Goal: Task Accomplishment & Management: Complete application form

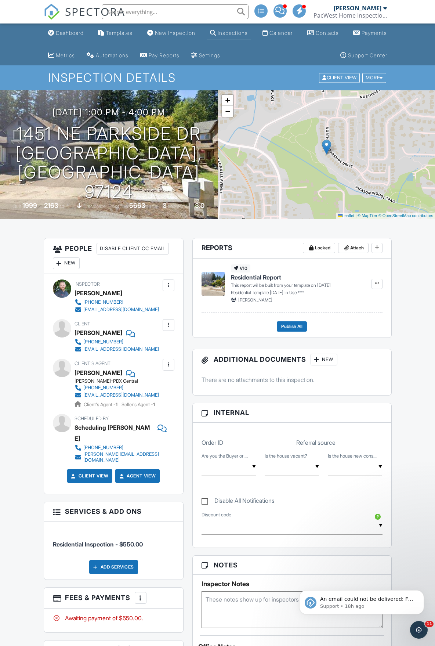
click at [87, 11] on span "SPECTORA" at bounding box center [95, 11] width 60 height 15
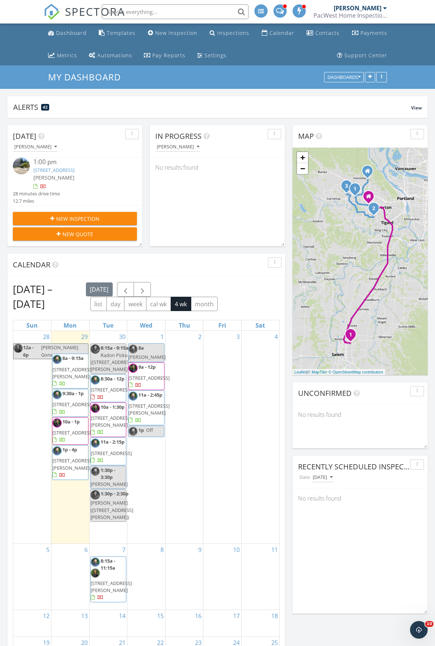
scroll to position [125, 0]
click at [75, 171] on link "1451 NE Parkside Dr, Hillsboro, OR 97124" at bounding box center [53, 167] width 41 height 7
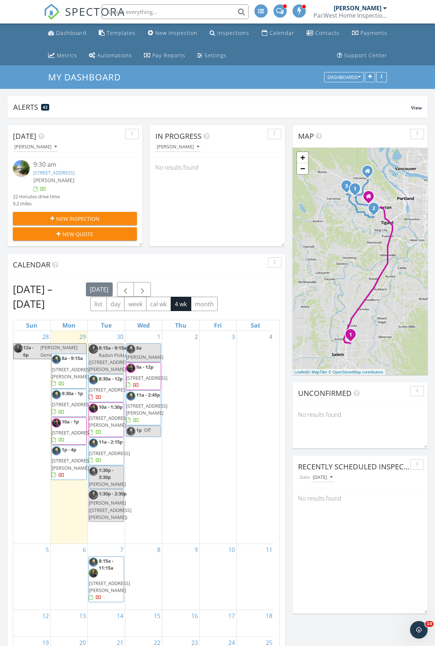
scroll to position [73, 0]
click at [75, 158] on link "[STREET_ADDRESS]" at bounding box center [53, 155] width 41 height 7
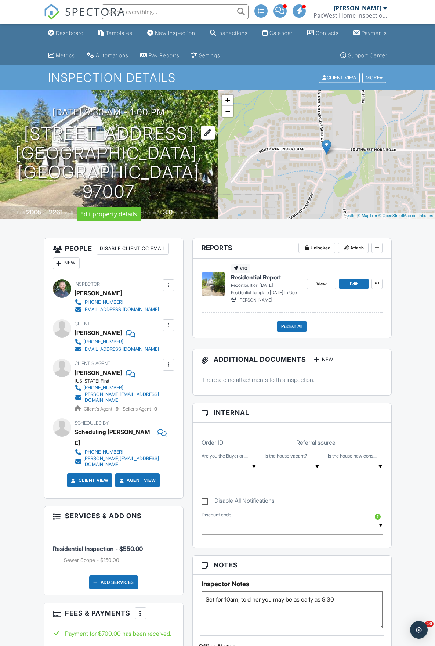
click at [113, 130] on h1 "9288 SW Diamond View Way Beaverton, OR 97007" at bounding box center [109, 162] width 194 height 77
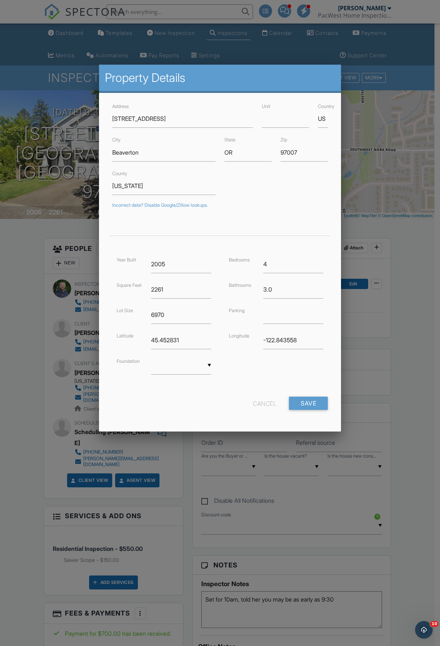
click at [2, 356] on div at bounding box center [220, 366] width 440 height 807
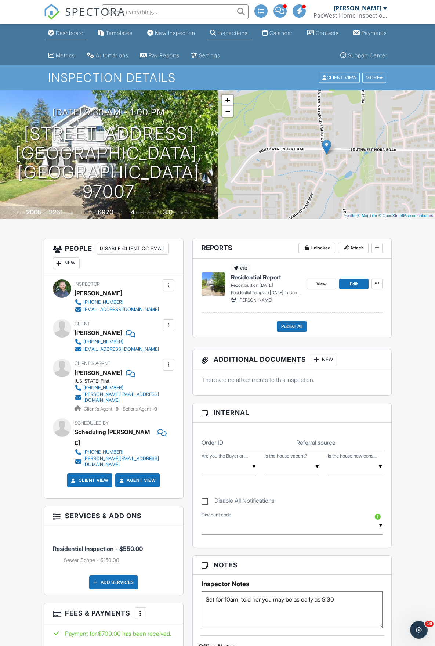
click at [62, 33] on div "Dashboard" at bounding box center [70, 33] width 28 height 6
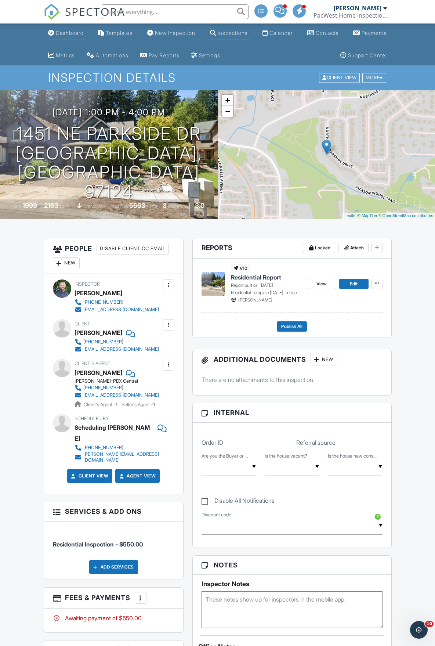
click at [75, 32] on div "Dashboard" at bounding box center [70, 33] width 28 height 6
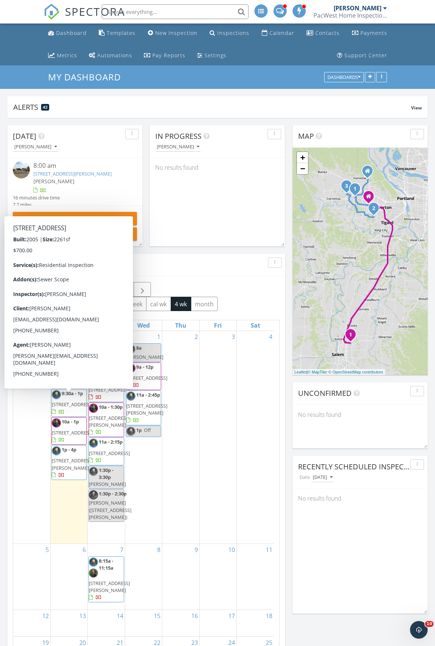
click at [150, 467] on div "1 8a [PERSON_NAME] 9a - 12p [STREET_ADDRESS] 11a - 2:45p [STREET_ADDRESS][PERSO…" at bounding box center [143, 437] width 37 height 213
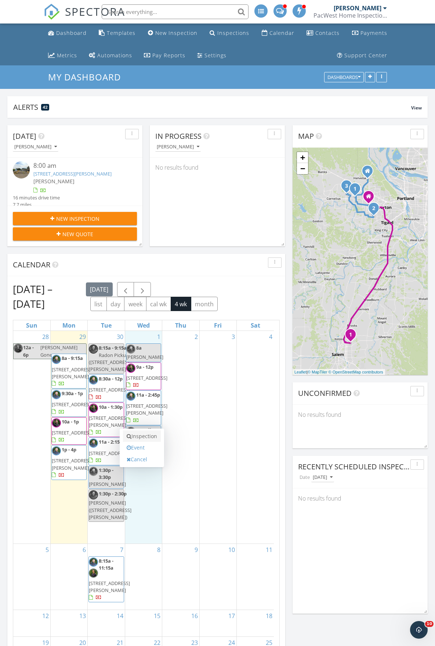
click at [149, 440] on link "Inspection" at bounding box center [142, 436] width 38 height 12
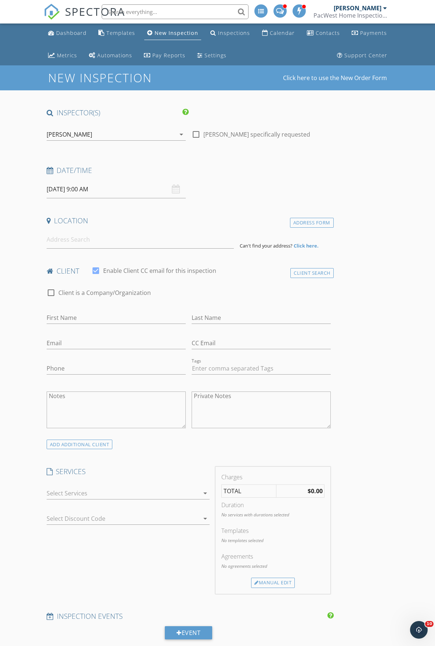
click at [96, 195] on input "10/01/2025 9:00 AM" at bounding box center [116, 189] width 139 height 18
type input "08"
type input "10/01/2025 8:00 AM"
click at [88, 317] on span at bounding box center [89, 318] width 5 height 7
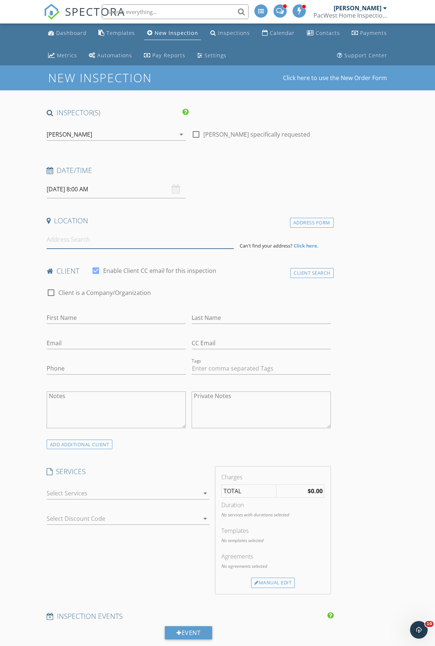
click at [51, 247] on input at bounding box center [141, 239] width 188 height 18
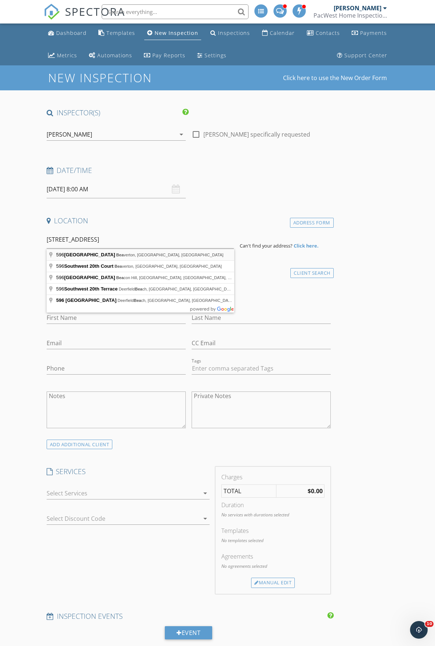
type input "596 Southwest 20th Street, Beaverton, OR, USA"
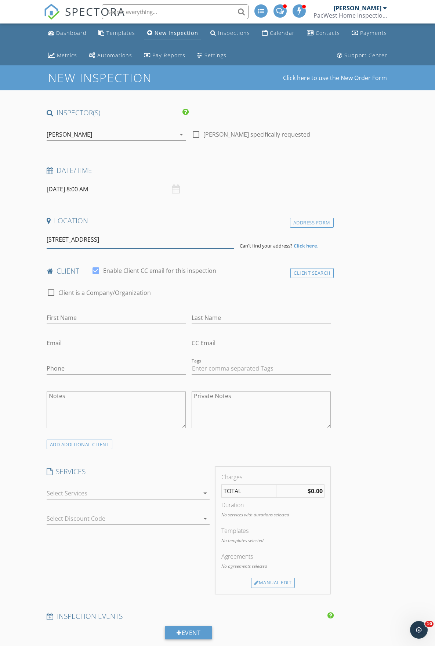
click at [184, 232] on input "596 Southwest 20th Street, Beaverton, OR, USA" at bounding box center [141, 239] width 188 height 18
drag, startPoint x: 185, startPoint y: 240, endPoint x: -30, endPoint y: 217, distance: 216.0
paste input "596 Southwest 20th Street, Beaverton, OR, USA"
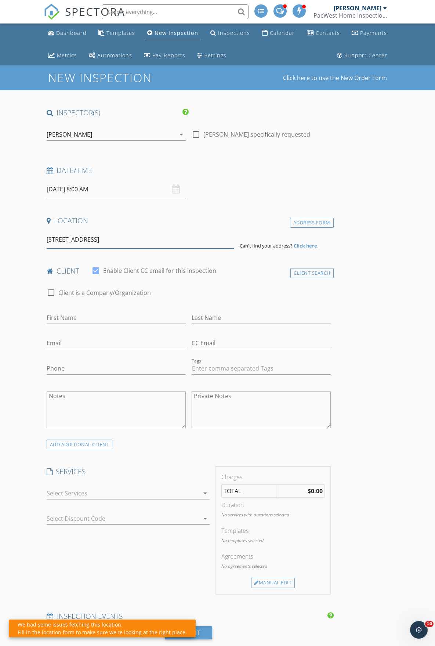
drag, startPoint x: 175, startPoint y: 243, endPoint x: 103, endPoint y: 243, distance: 72.3
click at [104, 243] on input "596 Southwest 20th Street, Beaverton, OR, USA" at bounding box center [141, 239] width 188 height 18
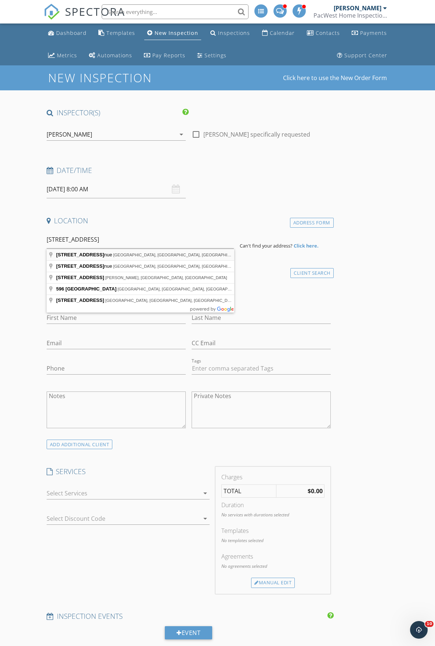
type input "596 Southwest 20th Avenue, Portland, OR, USA"
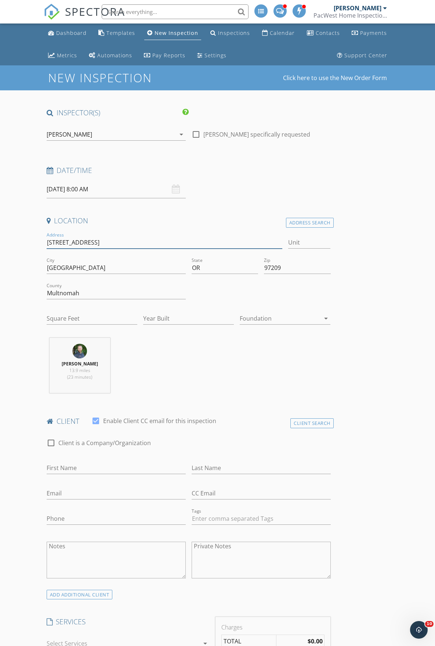
drag, startPoint x: 102, startPoint y: 245, endPoint x: -23, endPoint y: 235, distance: 125.2
drag, startPoint x: 88, startPoint y: 265, endPoint x: 7, endPoint y: 254, distance: 82.3
type input "Beaverton"
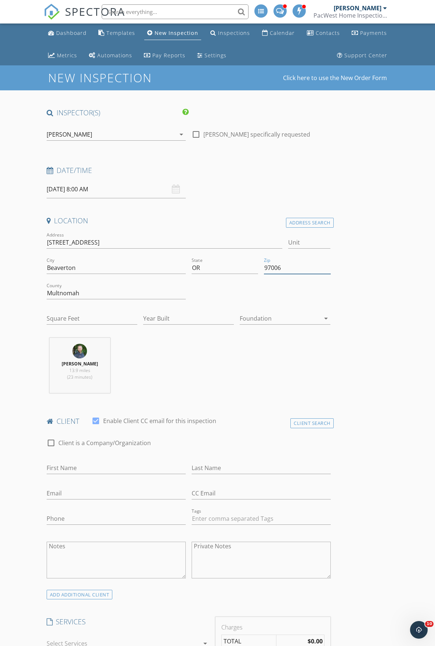
type input "97006"
click at [79, 320] on input "Square Feet" at bounding box center [92, 318] width 91 height 12
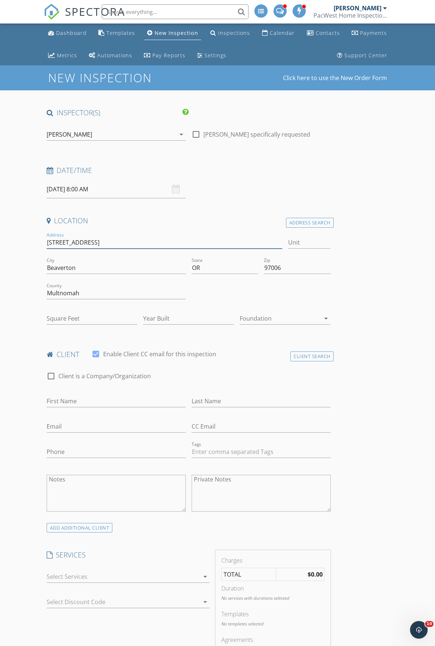
click at [74, 242] on input "596 SW 20th Ave" at bounding box center [165, 242] width 236 height 12
type input "596 SW 207th Ave"
click at [91, 275] on div "City Beaverton" at bounding box center [116, 271] width 139 height 19
click at [91, 298] on input "Multnomah" at bounding box center [116, 293] width 139 height 12
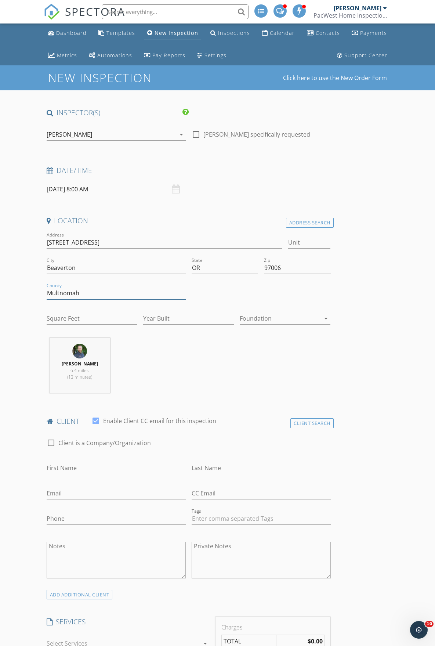
type input "1231"
type input "2001"
drag, startPoint x: 90, startPoint y: 290, endPoint x: 25, endPoint y: 274, distance: 67.7
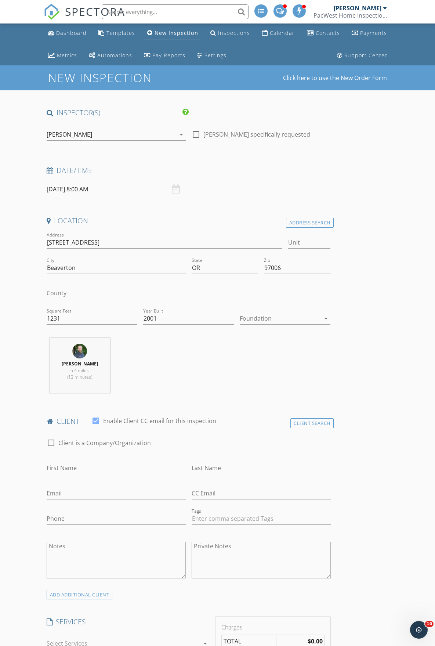
click at [78, 471] on input "First Name" at bounding box center [116, 468] width 139 height 12
type input "Trinity"
click at [214, 469] on input "Last Name" at bounding box center [261, 468] width 139 height 12
type input "Williams"
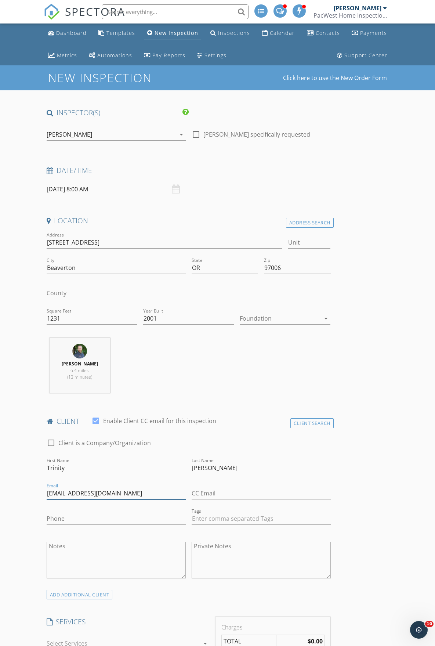
type input "aktrose22@gmail.com"
type input "971-294-0804"
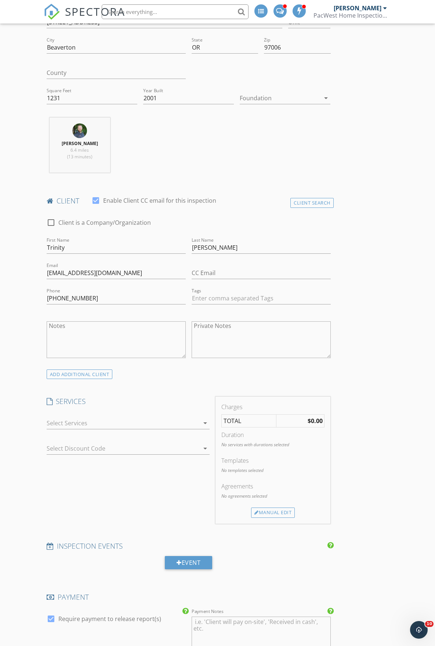
click at [79, 426] on div at bounding box center [123, 423] width 153 height 12
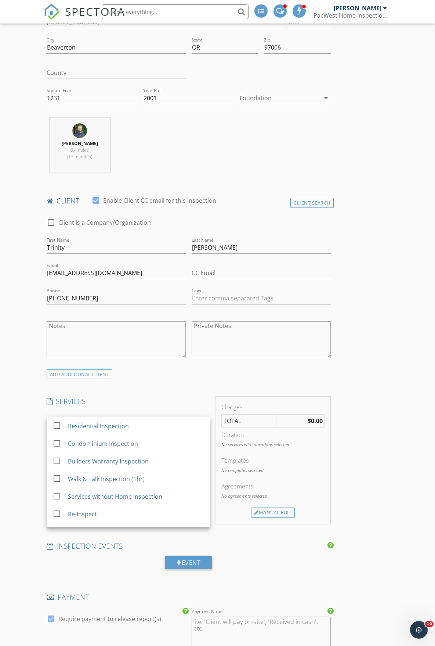
click at [79, 426] on div "Residential Inspection" at bounding box center [98, 425] width 61 height 9
checkbox input "false"
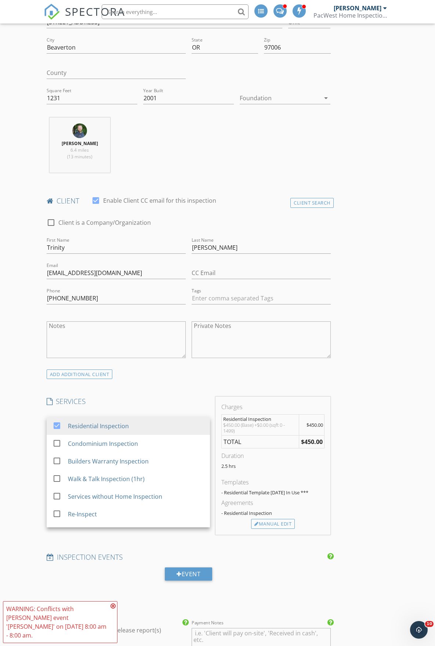
drag, startPoint x: 31, startPoint y: 447, endPoint x: 42, endPoint y: 447, distance: 10.6
click at [31, 447] on div "New Inspection Click here to use the New Order Form INSPECTOR(S) check_box Gran…" at bounding box center [217, 574] width 435 height 1458
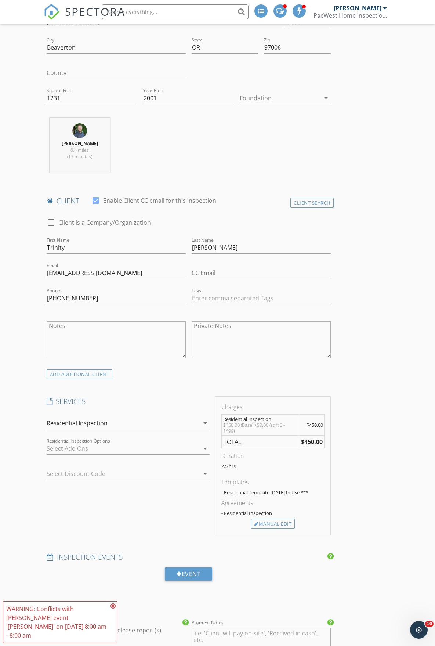
click at [54, 446] on div at bounding box center [123, 448] width 153 height 12
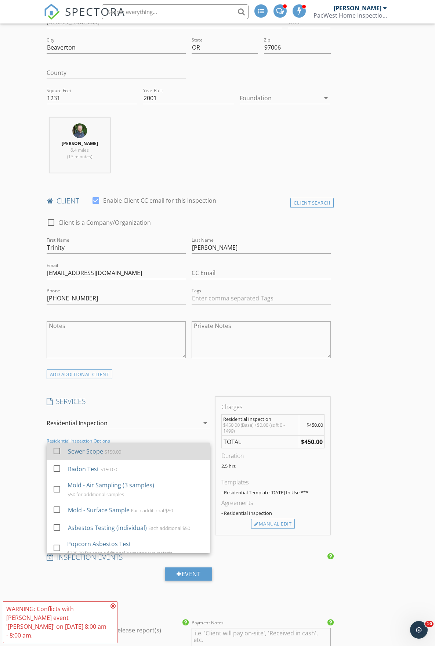
click at [55, 446] on div at bounding box center [57, 450] width 12 height 12
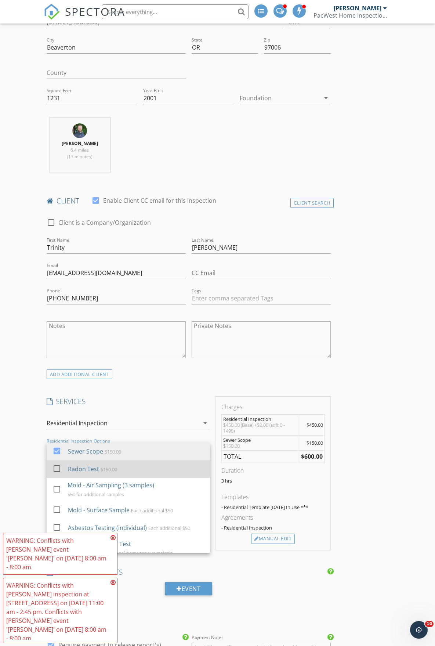
click at [54, 461] on div "check_box_outline_blank" at bounding box center [58, 469] width 12 height 17
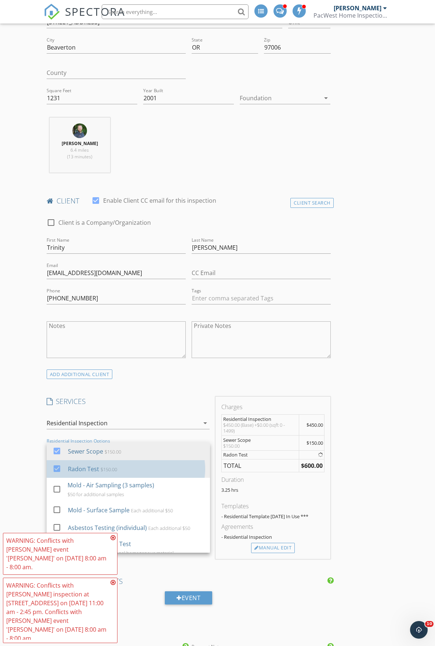
click at [31, 466] on div "New Inspection Click here to use the New Order Form INSPECTOR(S) check_box Gran…" at bounding box center [217, 586] width 435 height 1482
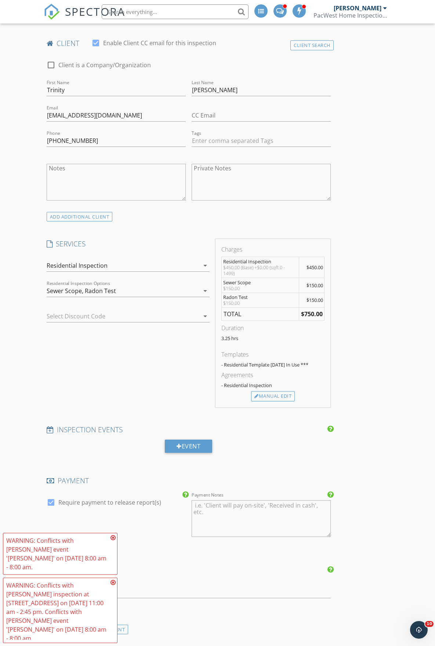
scroll to position [440, 0]
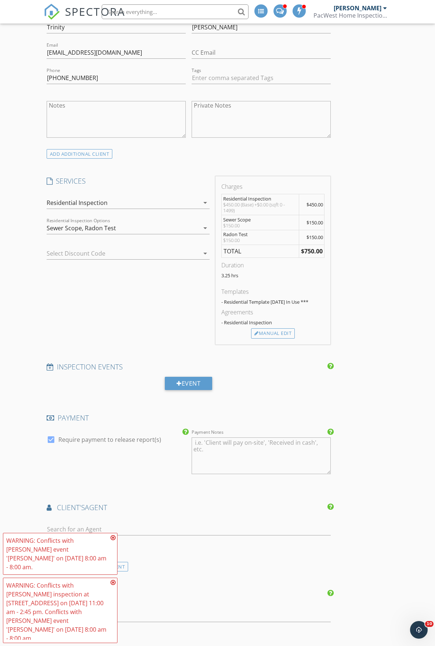
click at [114, 556] on div "WARNING: Conflicts with Grant Waller's event 'Jeff Mo' on 10/01/2025 8:00 am - …" at bounding box center [60, 553] width 108 height 35
click at [114, 540] on icon at bounding box center [112, 537] width 5 height 6
click at [115, 585] on icon at bounding box center [112, 582] width 5 height 6
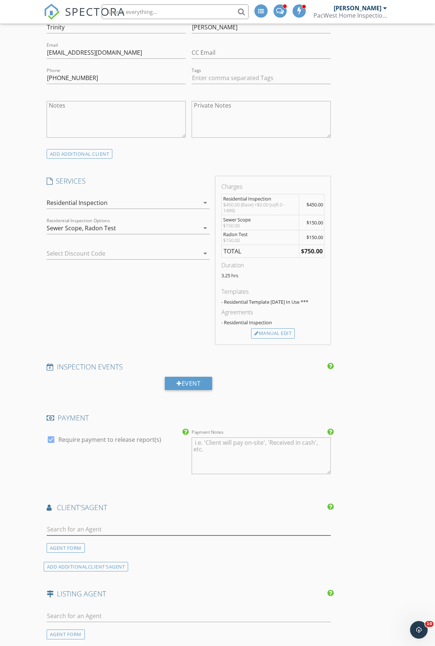
click at [102, 534] on input "text" at bounding box center [189, 529] width 284 height 12
type input "jeff moe"
click at [95, 548] on div "Realty One Group Prestige" at bounding box center [96, 550] width 56 height 6
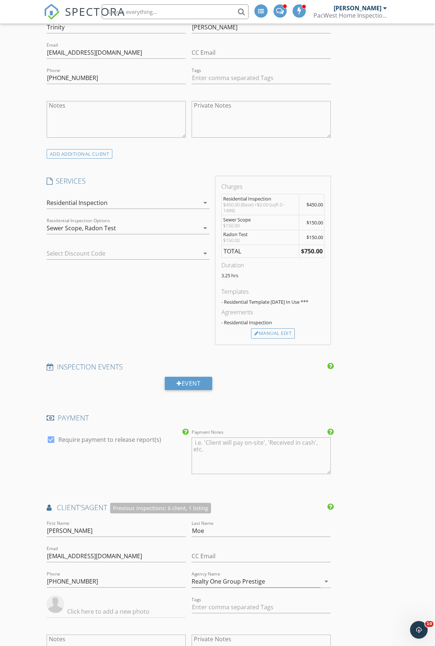
drag, startPoint x: 84, startPoint y: 478, endPoint x: 78, endPoint y: 475, distance: 6.6
click at [78, 475] on div "check_box Require payment to release report(s)" at bounding box center [116, 456] width 145 height 57
drag, startPoint x: 78, startPoint y: 475, endPoint x: 75, endPoint y: 473, distance: 4.1
click at [77, 473] on div "check_box Require payment to release report(s)" at bounding box center [116, 456] width 145 height 57
drag, startPoint x: 75, startPoint y: 473, endPoint x: 67, endPoint y: 472, distance: 7.4
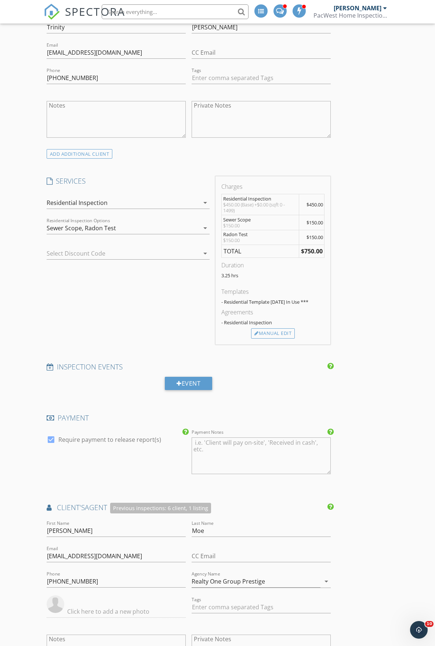
click at [68, 472] on div "check_box Require payment to release report(s)" at bounding box center [116, 456] width 145 height 57
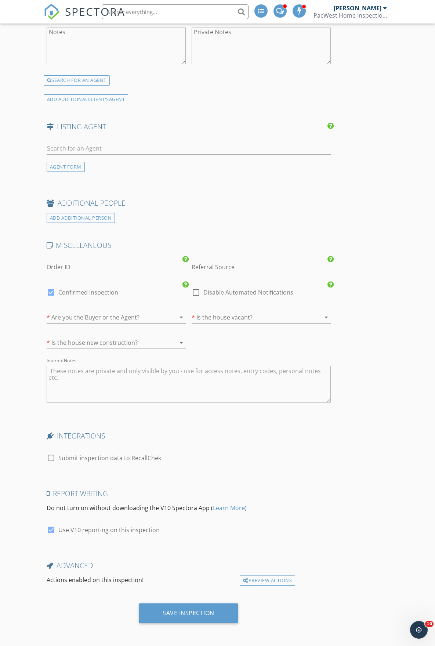
scroll to position [1047, 0]
click at [51, 288] on div at bounding box center [51, 292] width 12 height 12
checkbox input "false"
checkbox input "true"
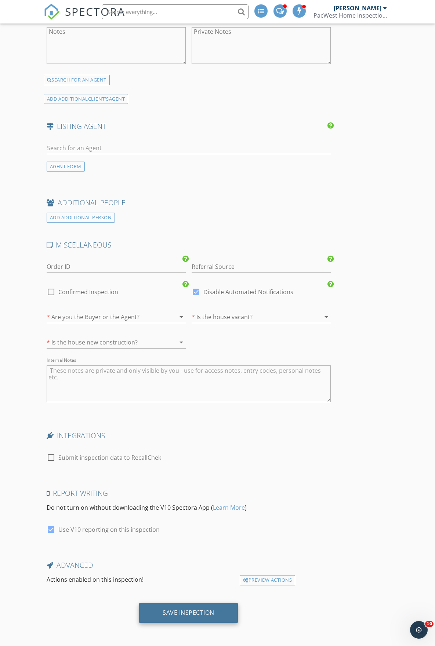
click at [188, 605] on div "Save Inspection" at bounding box center [188, 613] width 99 height 20
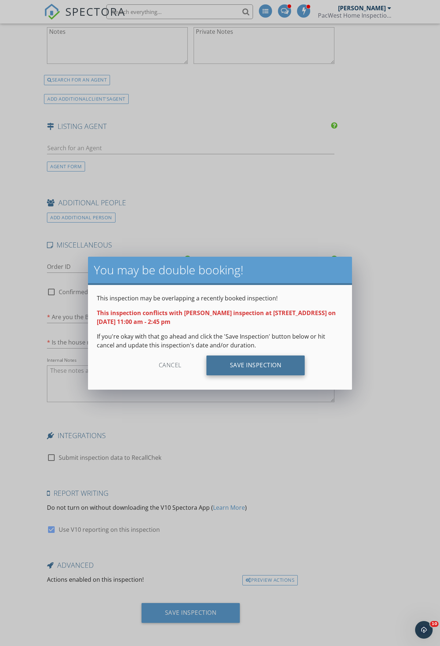
click at [236, 359] on div "Save Inspection" at bounding box center [256, 365] width 99 height 20
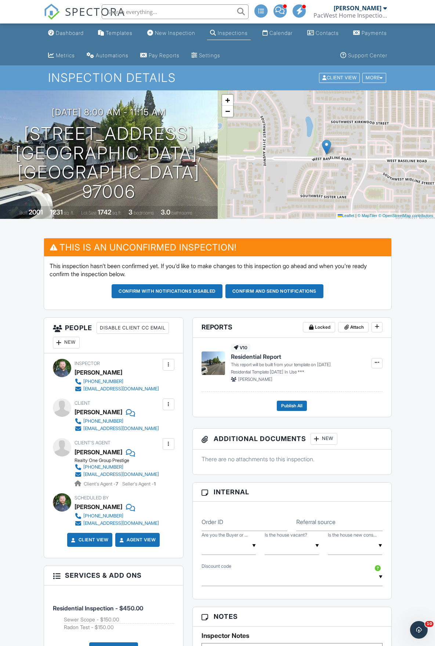
click at [84, 14] on span "SPECTORA" at bounding box center [95, 11] width 60 height 15
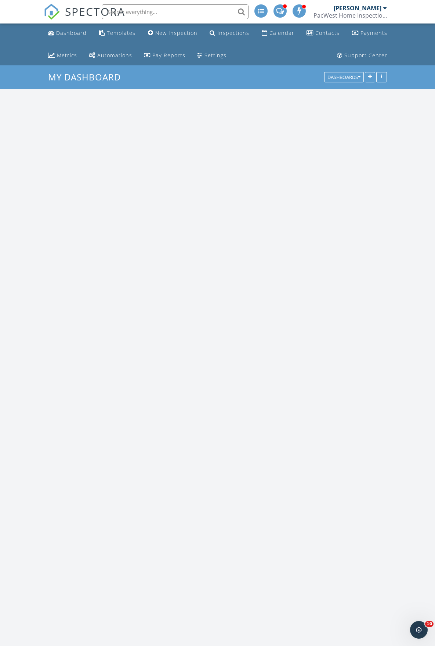
scroll to position [588, 446]
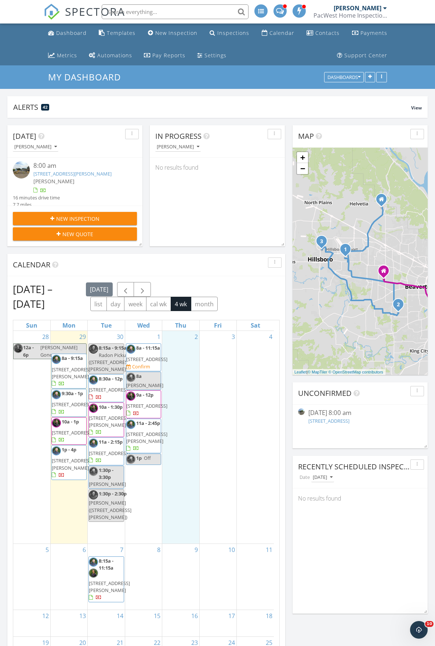
click at [181, 407] on div "2" at bounding box center [180, 437] width 37 height 213
click at [181, 386] on link "Event" at bounding box center [179, 387] width 38 height 12
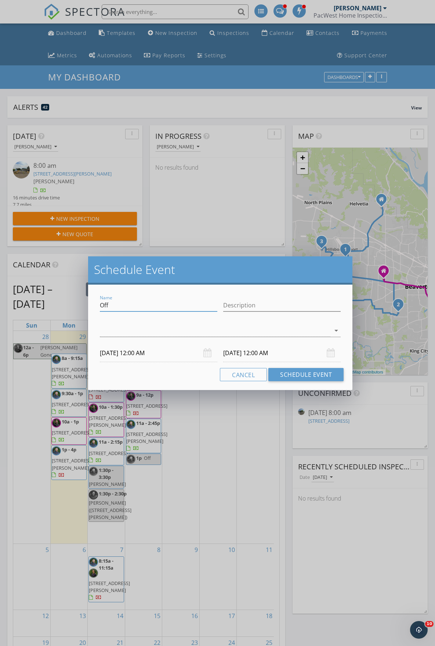
drag, startPoint x: 126, startPoint y: 300, endPoint x: 58, endPoint y: 294, distance: 68.2
click at [58, 294] on div "Schedule Event Name Off Description arrow_drop_down 10/02/2025 12:00 AM 10/03/2…" at bounding box center [217, 323] width 435 height 646
click at [250, 375] on button "Cancel" at bounding box center [243, 374] width 47 height 13
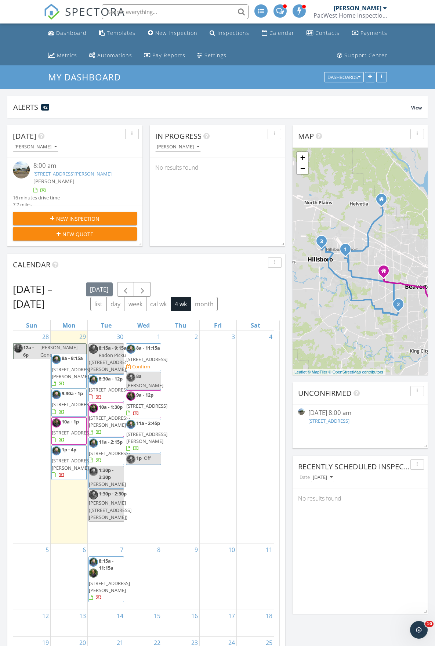
click at [182, 392] on div "2" at bounding box center [180, 437] width 37 height 213
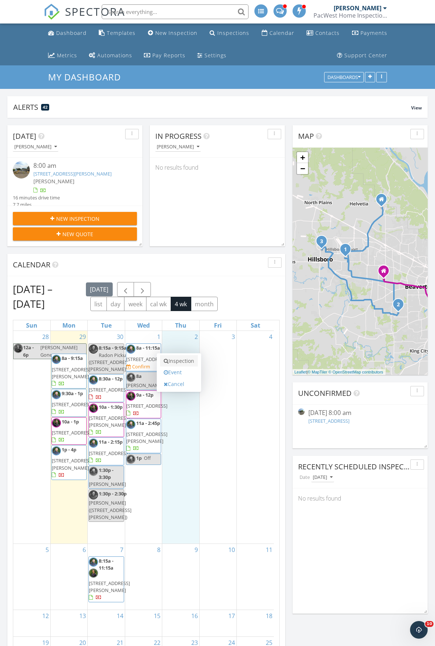
click at [184, 366] on link "Inspection" at bounding box center [179, 361] width 38 height 12
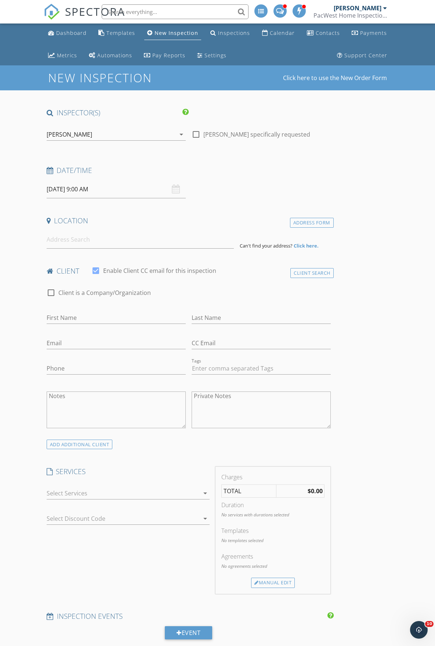
click at [83, 188] on input "[DATE] 9:00 AM" at bounding box center [116, 189] width 139 height 18
type input "10"
type input "[DATE] 10:00 AM"
click at [89, 310] on span at bounding box center [89, 310] width 5 height 7
type input "11"
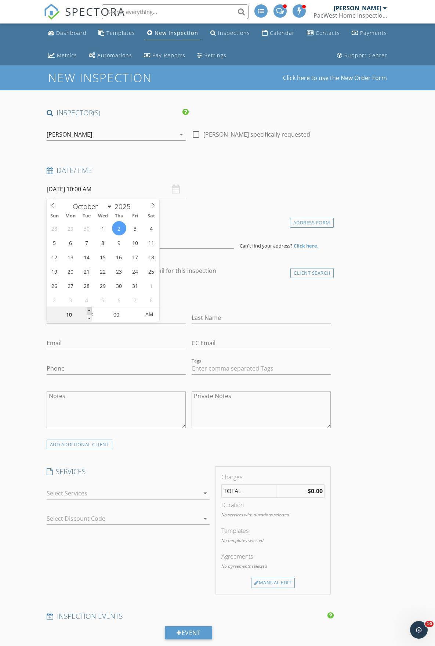
type input "[DATE] 11:00 AM"
click at [89, 310] on span at bounding box center [89, 310] width 5 height 7
type input "12"
type input "[DATE] 12:00 PM"
click at [88, 308] on span at bounding box center [89, 310] width 5 height 7
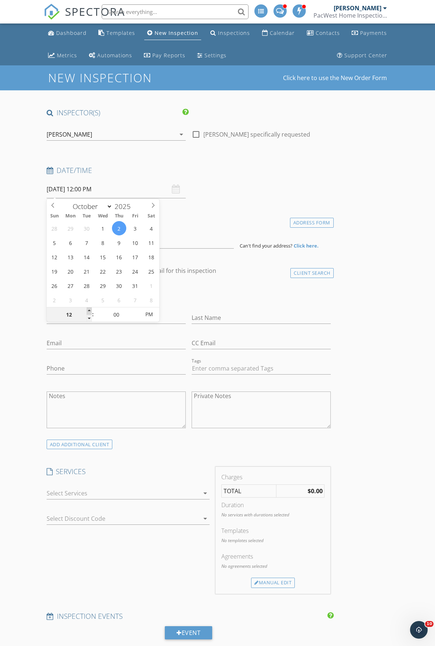
type input "01"
type input "[DATE] 1:00 PM"
click at [88, 308] on span at bounding box center [89, 310] width 5 height 7
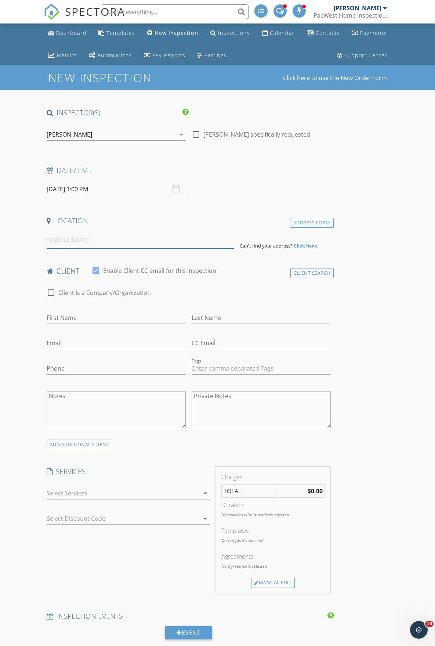
click at [75, 235] on input at bounding box center [141, 239] width 188 height 18
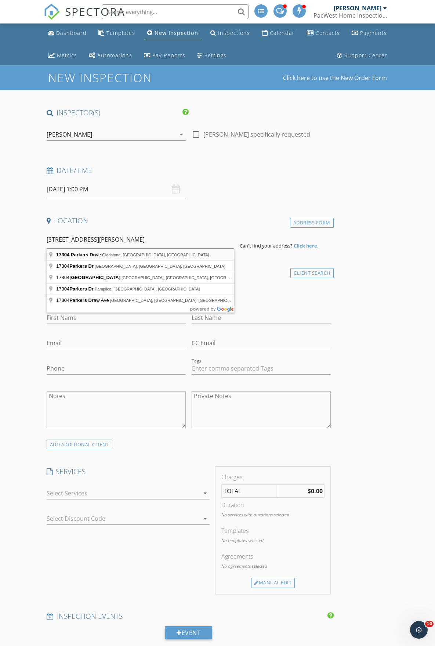
type input "[STREET_ADDRESS]"
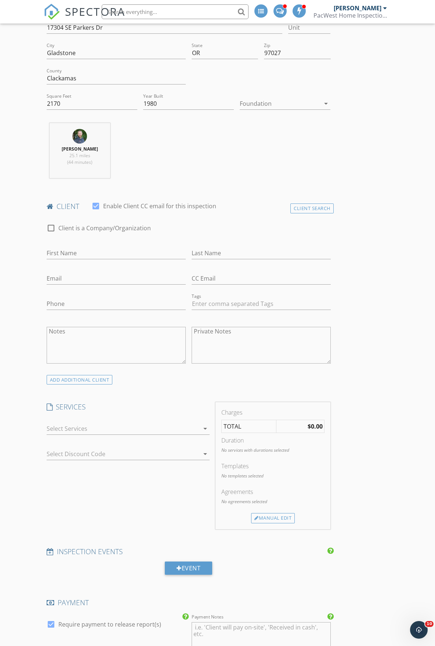
scroll to position [220, 0]
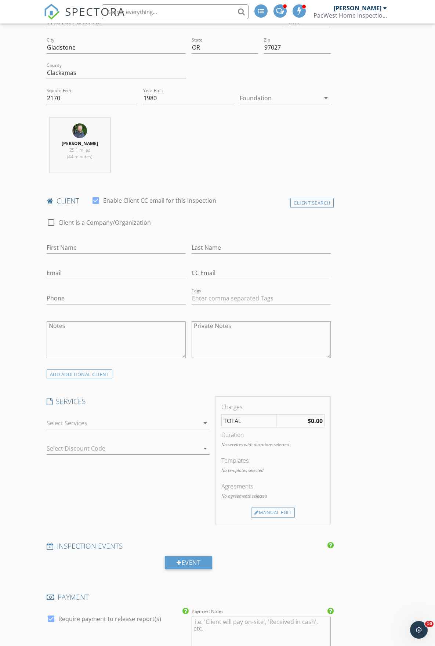
click at [59, 425] on div at bounding box center [123, 423] width 153 height 12
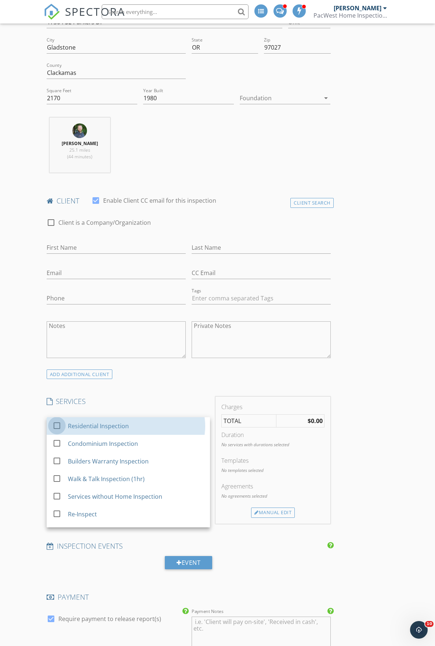
click at [59, 425] on div at bounding box center [57, 425] width 12 height 12
checkbox input "false"
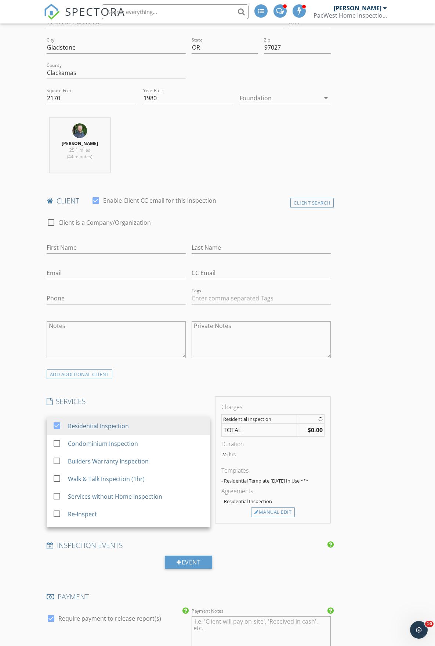
click at [37, 422] on div "New Inspection Click here to use the New Order Form INSPECTOR(S) check_box [PER…" at bounding box center [217, 568] width 435 height 1446
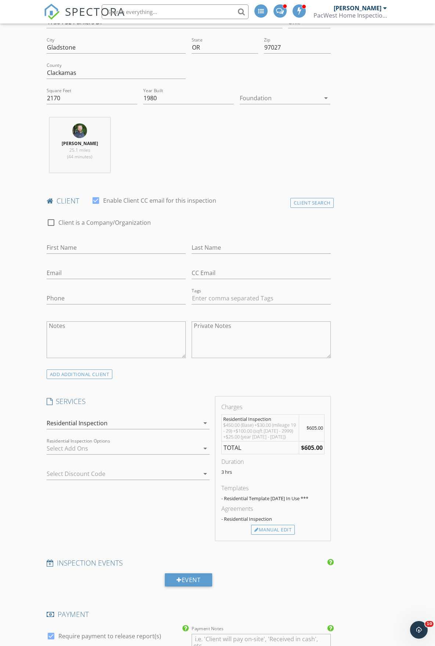
scroll to position [440, 0]
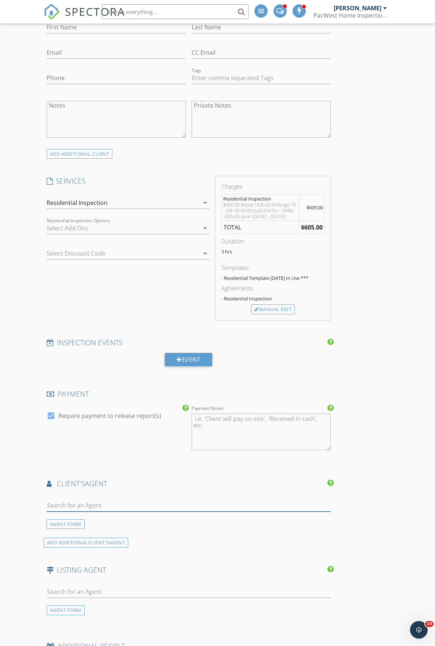
click at [82, 505] on input "text" at bounding box center [189, 505] width 284 height 12
type input "[PERSON_NAME]"
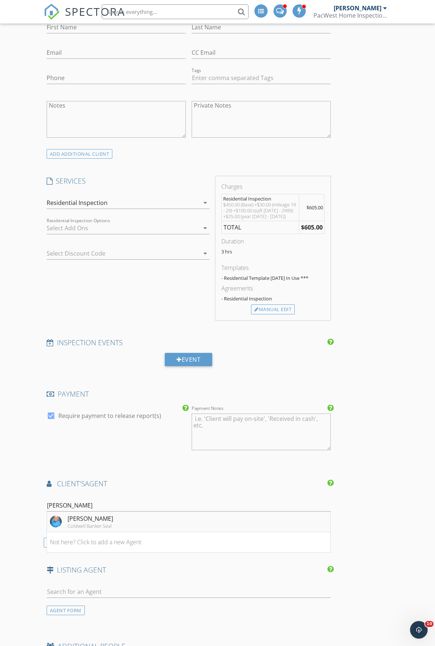
click at [83, 515] on div "[PERSON_NAME]" at bounding box center [91, 518] width 46 height 9
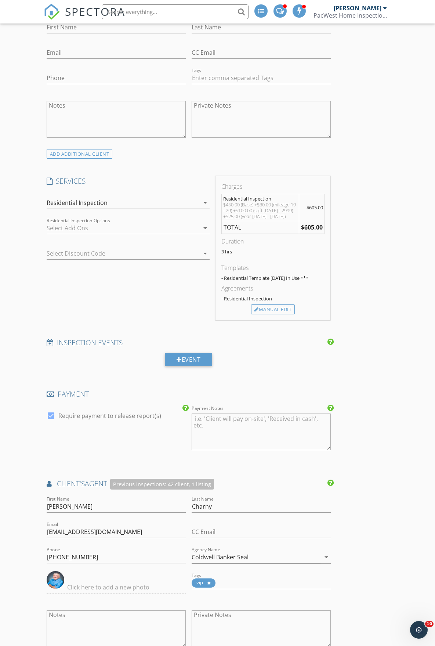
click at [18, 504] on div "New Inspection Click here to use the New Order Form INSPECTOR(S) check_box [PER…" at bounding box center [217, 427] width 435 height 1604
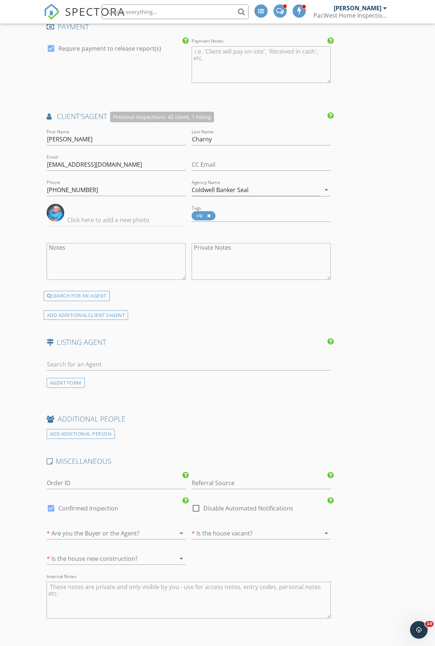
scroll to position [954, 0]
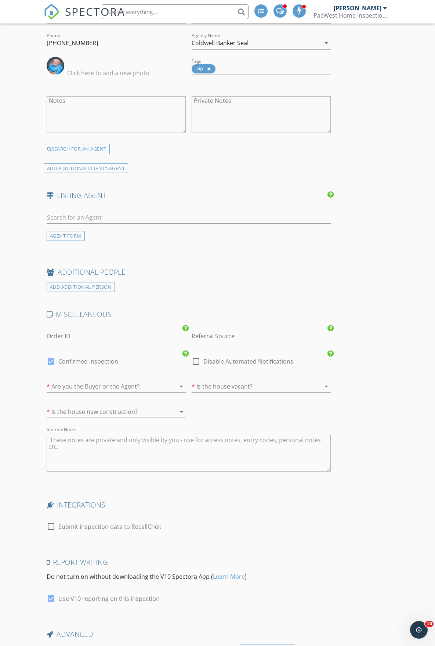
click at [55, 361] on div at bounding box center [51, 361] width 12 height 12
checkbox input "false"
checkbox input "true"
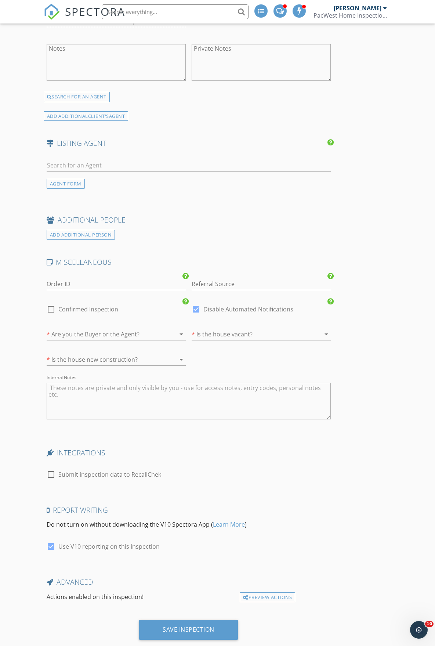
scroll to position [1023, 0]
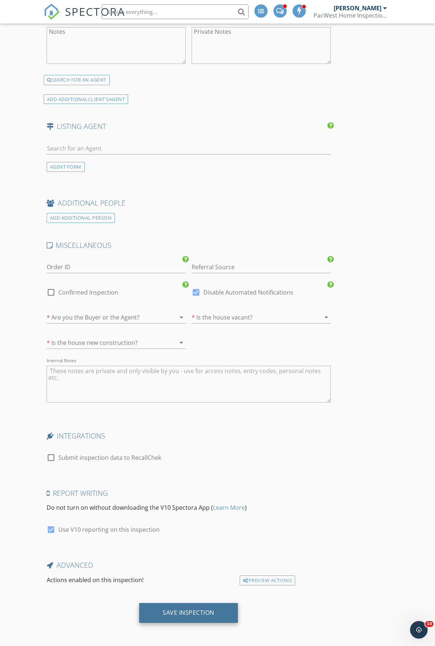
click at [190, 616] on div "Save Inspection" at bounding box center [189, 612] width 52 height 7
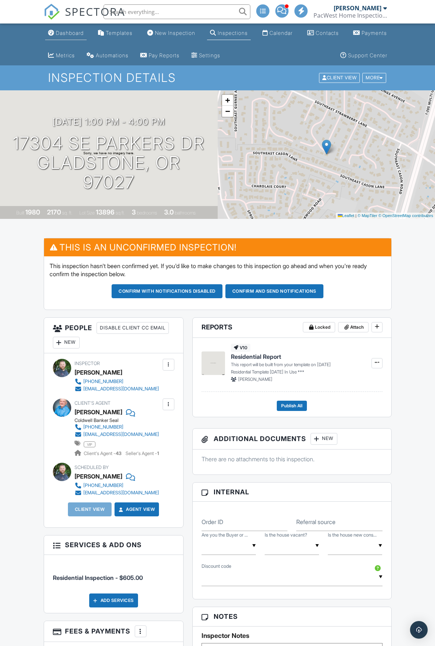
click at [80, 35] on div "Dashboard" at bounding box center [70, 33] width 28 height 6
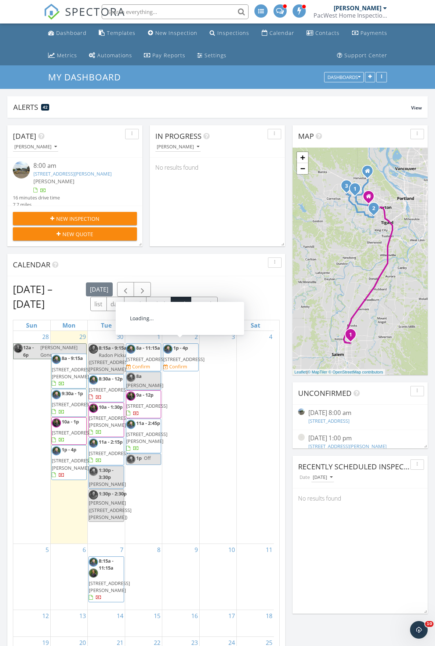
scroll to position [8, 0]
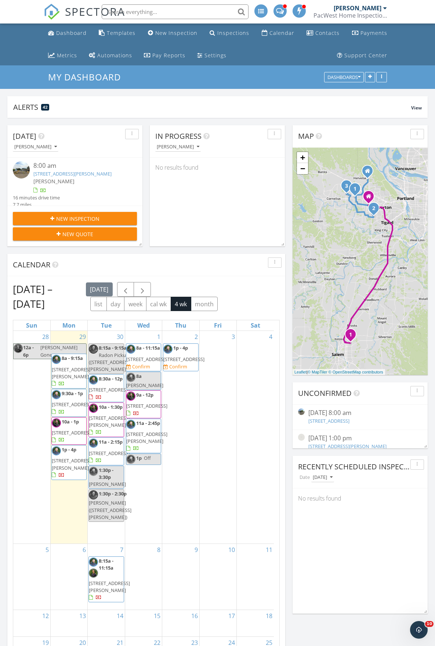
click at [181, 419] on div "2 1p - 4p [STREET_ADDRESS] Confirm" at bounding box center [180, 437] width 37 height 213
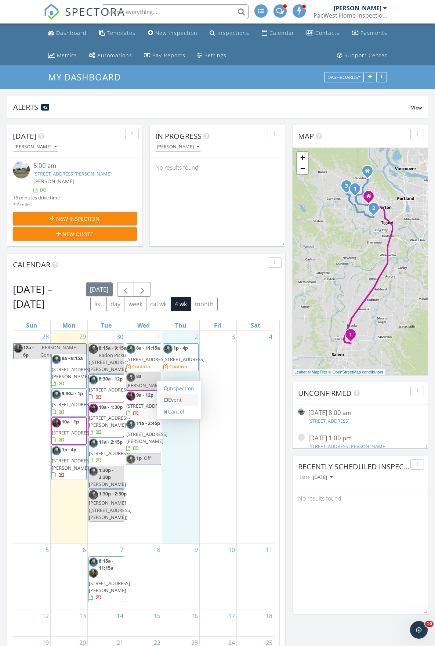
click at [181, 403] on link "Event" at bounding box center [179, 400] width 38 height 12
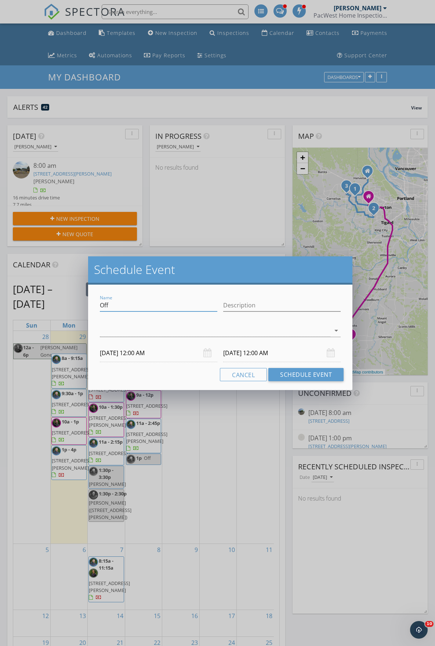
drag, startPoint x: 142, startPoint y: 302, endPoint x: 94, endPoint y: 294, distance: 48.4
click at [94, 294] on div "Name Off Description arrow_drop_down [DATE] 12:00 AM [DATE] 12:00 AM Cancel Sch…" at bounding box center [220, 336] width 264 height 105
type input "[PERSON_NAME] reinspect scappoose"
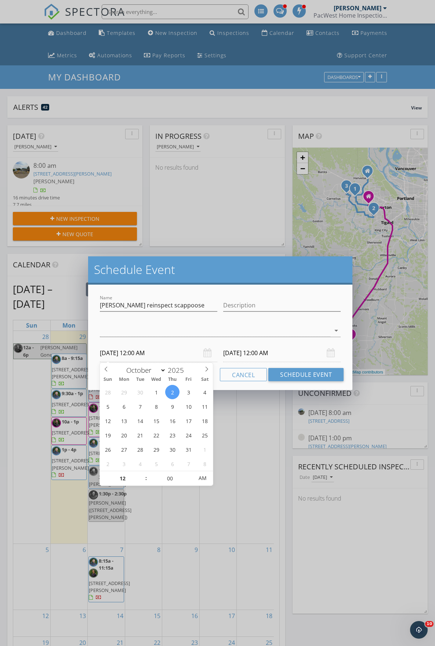
click at [125, 349] on input "[DATE] 12:00 AM" at bounding box center [158, 353] width 117 height 18
type input "01"
type input "[DATE] 1:00 AM"
click at [143, 476] on span at bounding box center [142, 474] width 5 height 7
type input "02"
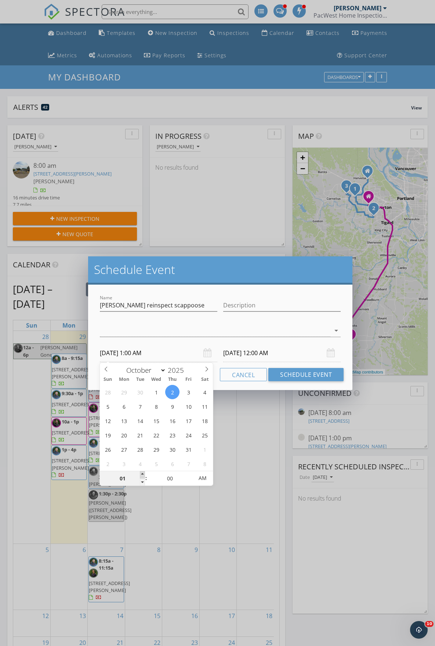
type input "10/02/2025 2:00 AM"
click at [143, 476] on span at bounding box center [142, 474] width 5 height 7
type input "03"
type input "10/02/2025 3:00 AM"
click at [143, 476] on span at bounding box center [142, 474] width 5 height 7
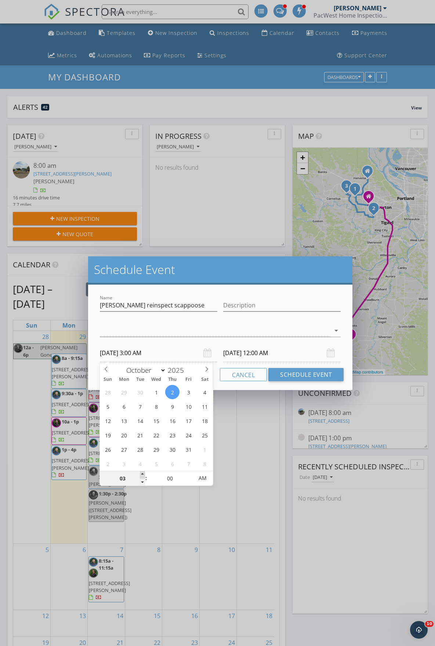
type input "04"
type input "10/02/2025 4:00 AM"
click at [143, 476] on span at bounding box center [142, 474] width 5 height 7
type input "05"
type input "10/02/2025 5:00 AM"
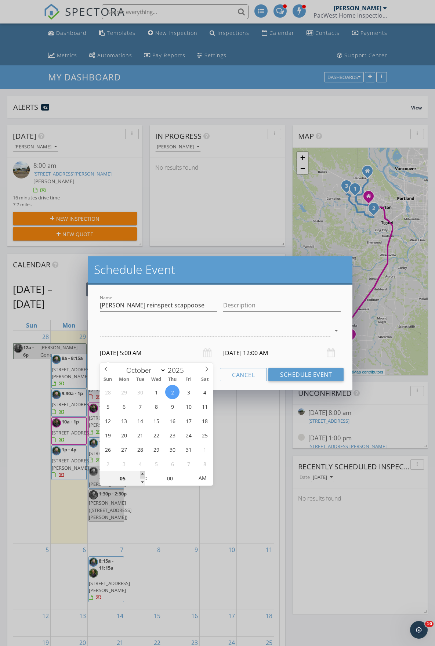
click at [143, 476] on span at bounding box center [142, 474] width 5 height 7
type input "10/03/2025 5:00 AM"
type input "06"
type input "10/02/2025 6:00 AM"
click at [143, 476] on span at bounding box center [142, 474] width 5 height 7
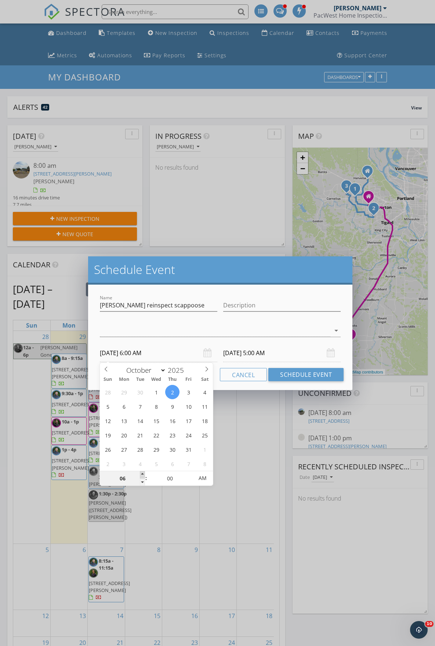
type input "07"
type input "10/02/2025 7:00 AM"
click at [143, 476] on span at bounding box center [142, 474] width 5 height 7
type input "08"
type input "10/02/2025 8:00 AM"
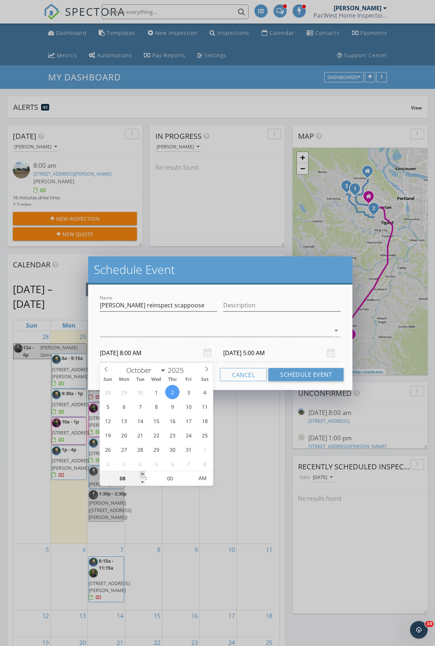
click at [143, 476] on span at bounding box center [142, 474] width 5 height 7
type input "09"
type input "10/02/2025 9:00 AM"
click at [143, 476] on span at bounding box center [142, 474] width 5 height 7
type input "10"
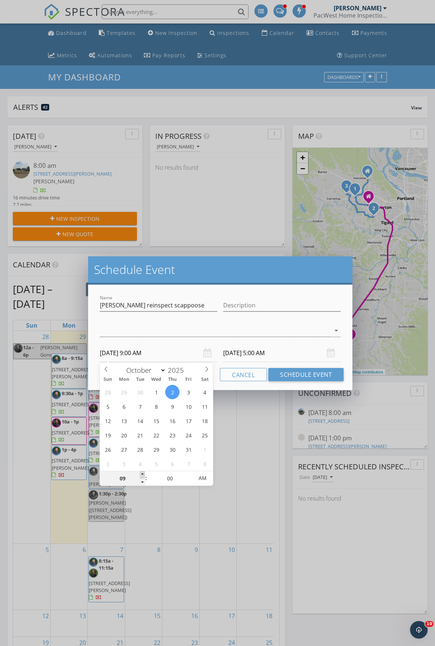
type input "10/02/2025 10:00 AM"
click at [143, 476] on span at bounding box center [142, 474] width 5 height 7
type input "10"
type input "10/03/2025 10:00 AM"
type input "11"
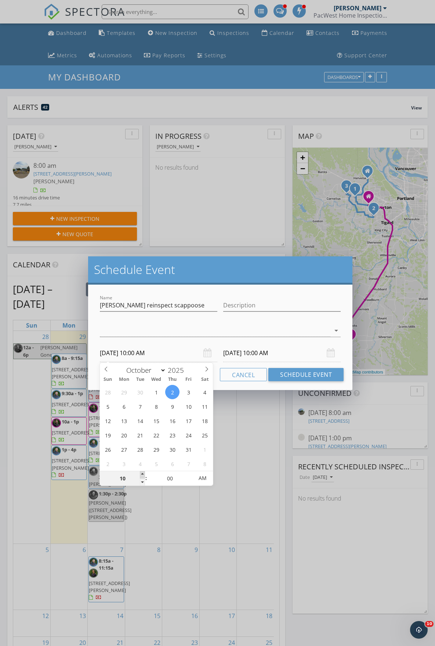
type input "10/02/2025 11:00 AM"
click at [143, 476] on span at bounding box center [142, 474] width 5 height 7
type input "12"
type input "10/02/2025 12:00 PM"
click at [143, 476] on span at bounding box center [142, 474] width 5 height 7
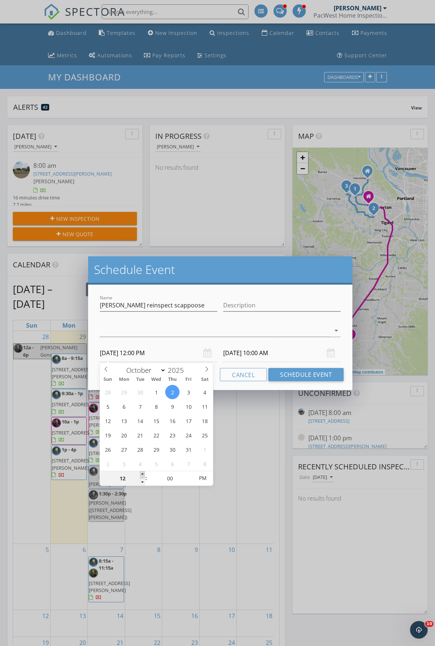
type input "01"
type input "10/02/2025 1:00 PM"
click at [143, 476] on span at bounding box center [142, 474] width 5 height 7
type input "01"
type input "10/03/2025 1:00 PM"
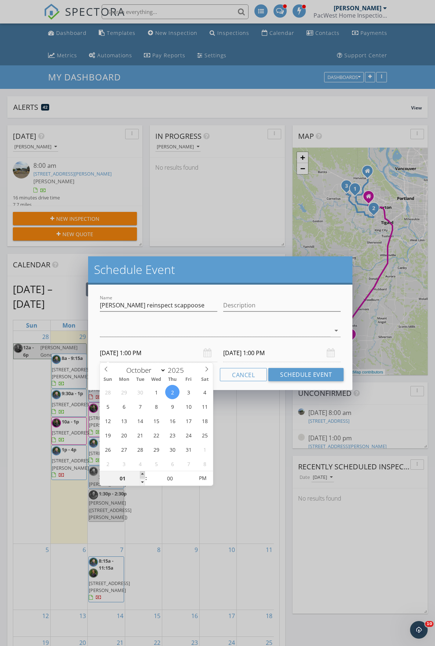
type input "02"
type input "10/02/2025 2:00 PM"
click at [143, 476] on span at bounding box center [142, 474] width 5 height 7
type input "02"
type input "10/03/2025 2:00 PM"
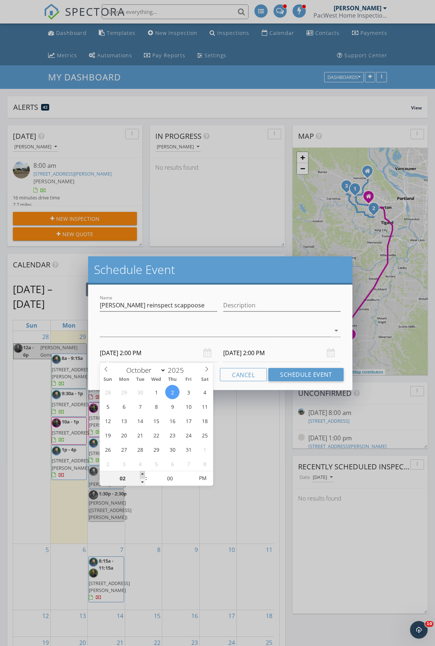
type input "03"
type input "10/02/2025 3:00 PM"
click at [143, 476] on span at bounding box center [142, 474] width 5 height 7
type input "03"
click at [251, 345] on input "10/03/2025 3:00 PM" at bounding box center [281, 353] width 117 height 18
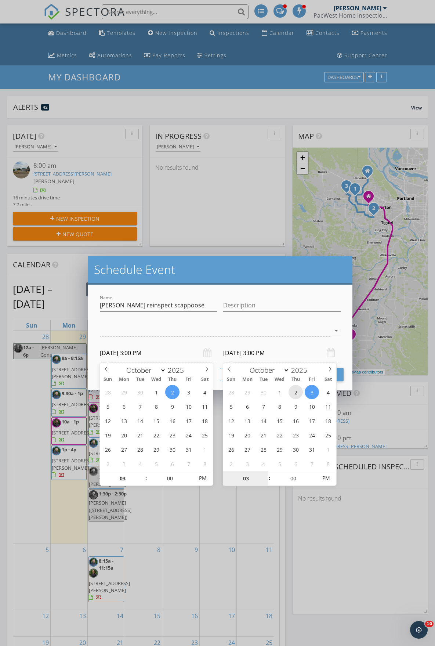
type input "10/02/2025 3:00 PM"
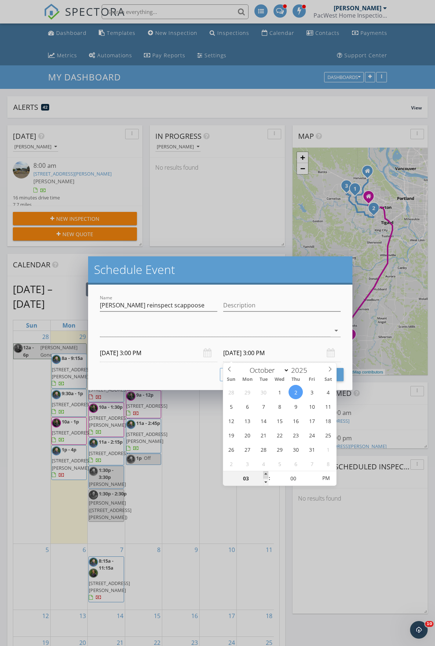
type input "04"
type input "10/02/2025 4:00 PM"
click at [265, 472] on span at bounding box center [265, 474] width 5 height 7
click at [207, 325] on div at bounding box center [215, 330] width 230 height 12
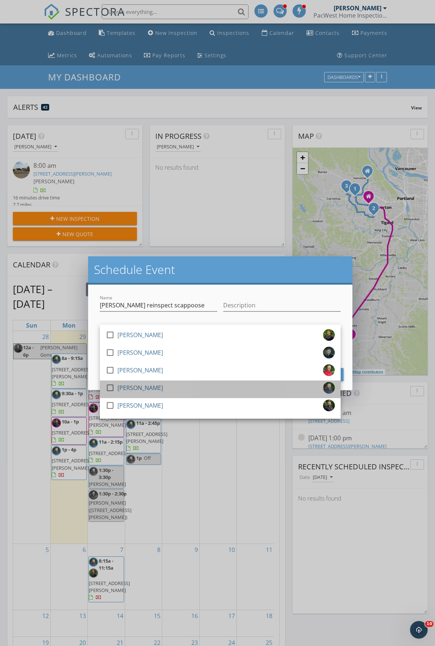
click at [154, 393] on div "check_box_outline_blank Grant Waller" at bounding box center [220, 389] width 229 height 15
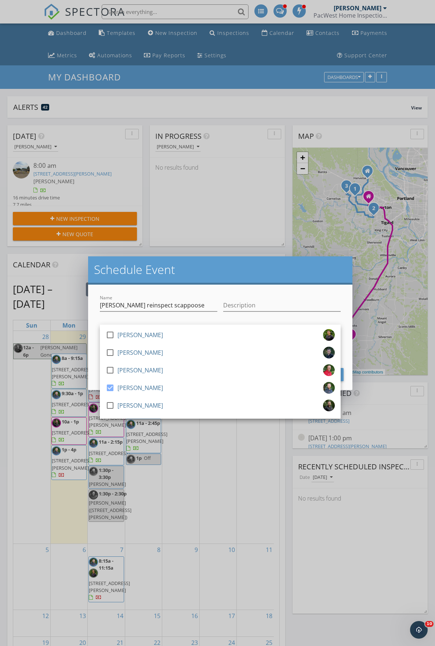
click at [294, 265] on h2 "Schedule Event" at bounding box center [220, 269] width 253 height 15
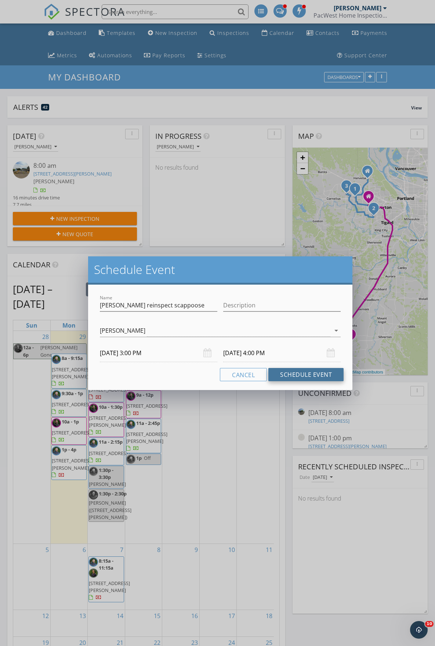
click at [292, 378] on button "Schedule Event" at bounding box center [305, 374] width 75 height 13
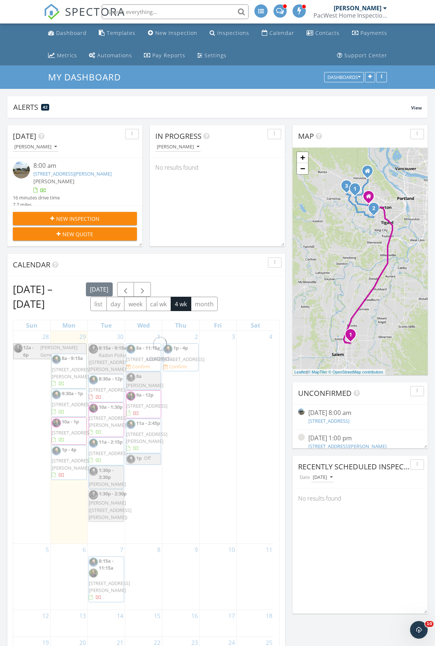
scroll to position [0, 0]
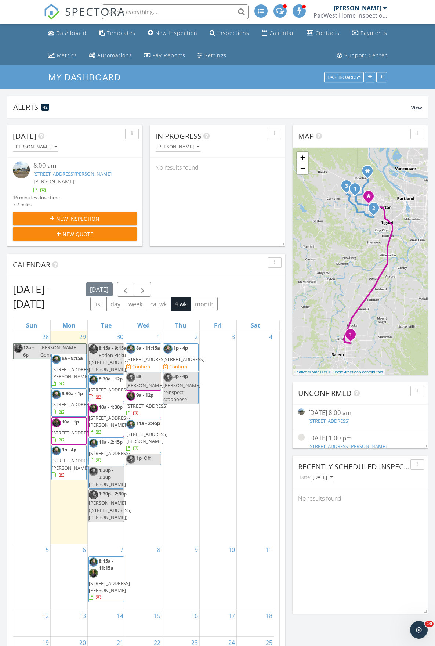
click at [185, 338] on div "2 1p - 4p 17304 SE Parkers Dr, Gladstone 97027 Confirm 3p - 4p Mike soper reins…" at bounding box center [180, 437] width 37 height 213
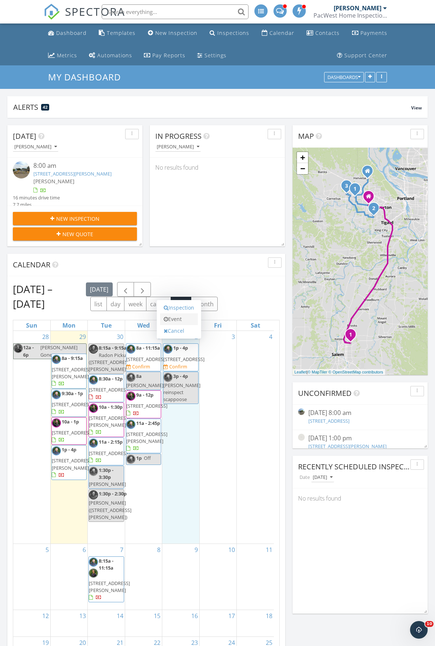
click at [186, 320] on link "Event" at bounding box center [179, 319] width 38 height 12
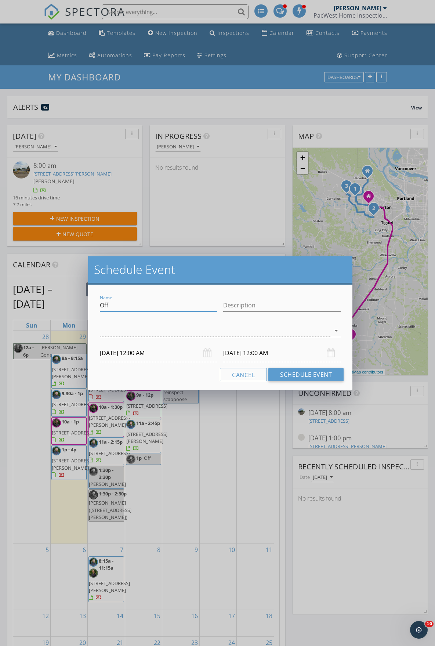
drag, startPoint x: 165, startPoint y: 307, endPoint x: -19, endPoint y: 280, distance: 185.8
click at [0, 280] on html "SPECTORA Grant Waller PacWest Home Inspections Role: Inspector Change Role Dash…" at bounding box center [217, 486] width 435 height 973
type input "Kari court"
click at [121, 340] on div at bounding box center [220, 341] width 241 height 4
click at [120, 333] on div at bounding box center [215, 330] width 230 height 12
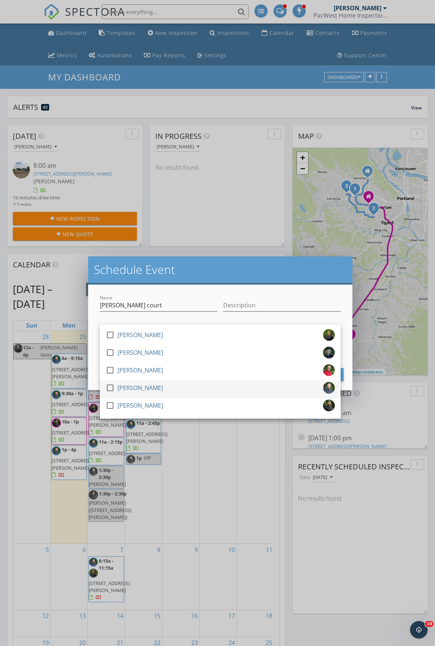
click at [121, 388] on div "[PERSON_NAME]" at bounding box center [140, 388] width 46 height 12
click at [145, 279] on div "Schedule Event" at bounding box center [220, 270] width 264 height 28
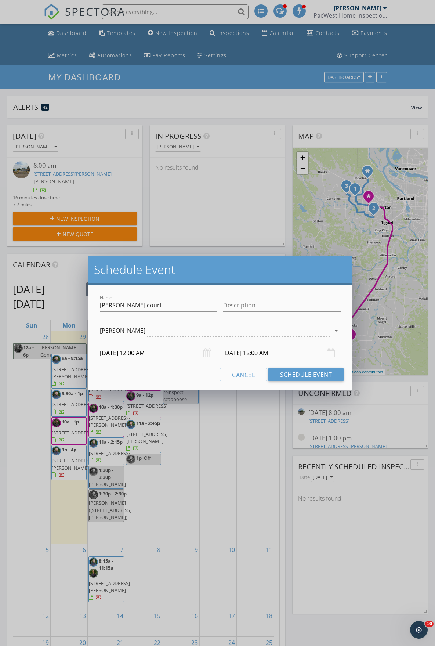
click at [127, 353] on input "10/02/2025 12:00 AM" at bounding box center [158, 353] width 117 height 18
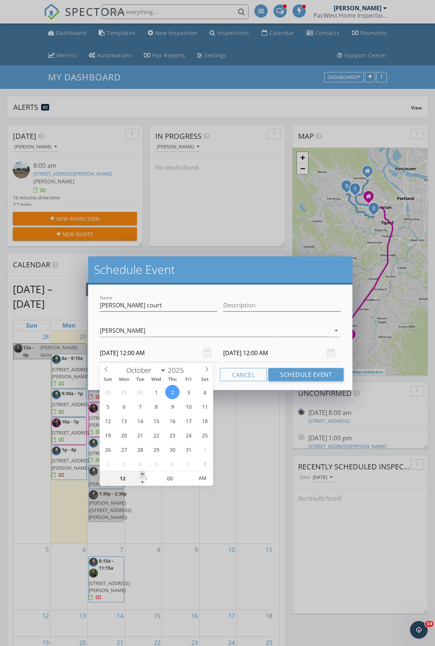
type input "01"
type input "10/02/2025 1:00 AM"
click at [143, 475] on span at bounding box center [142, 474] width 5 height 7
type input "02"
type input "10/02/2025 2:00 AM"
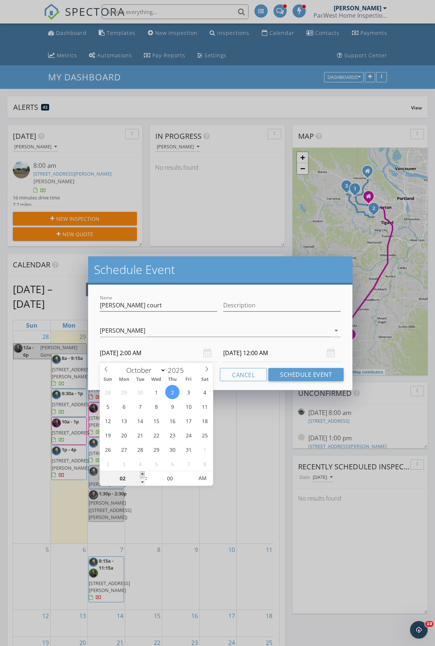
click at [143, 475] on span at bounding box center [142, 474] width 5 height 7
type input "03"
type input "10/02/2025 3:00 AM"
click at [143, 475] on span at bounding box center [142, 474] width 5 height 7
type input "04"
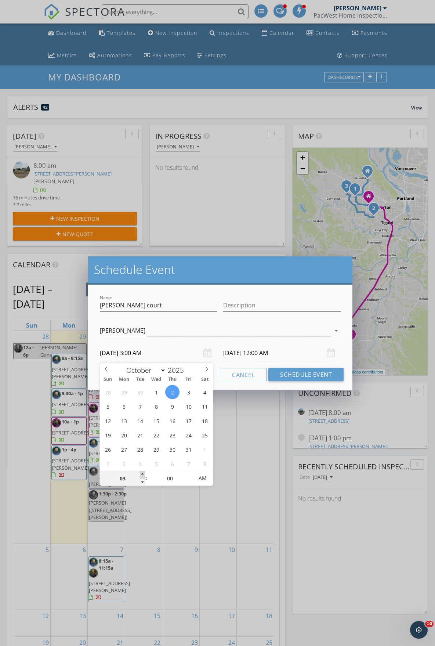
type input "10/02/2025 4:00 AM"
click at [143, 475] on span at bounding box center [142, 474] width 5 height 7
type input "05"
type input "10/02/2025 5:00 AM"
click at [143, 475] on span at bounding box center [142, 474] width 5 height 7
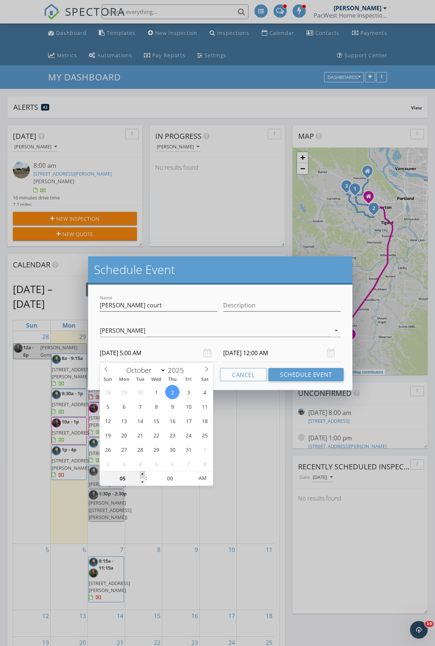
type input "06"
type input "10/02/2025 6:00 AM"
click at [143, 475] on span at bounding box center [142, 474] width 5 height 7
type input "07"
type input "10/02/2025 7:00 AM"
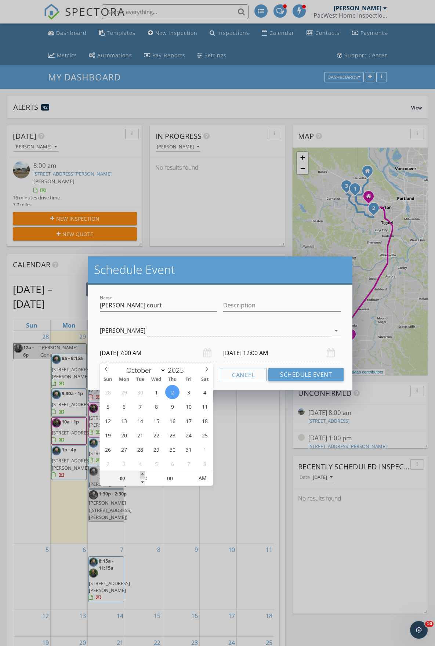
click at [143, 475] on span at bounding box center [142, 474] width 5 height 7
type input "08"
type input "10/02/2025 8:00 AM"
click at [143, 475] on span at bounding box center [142, 474] width 5 height 7
type input "09"
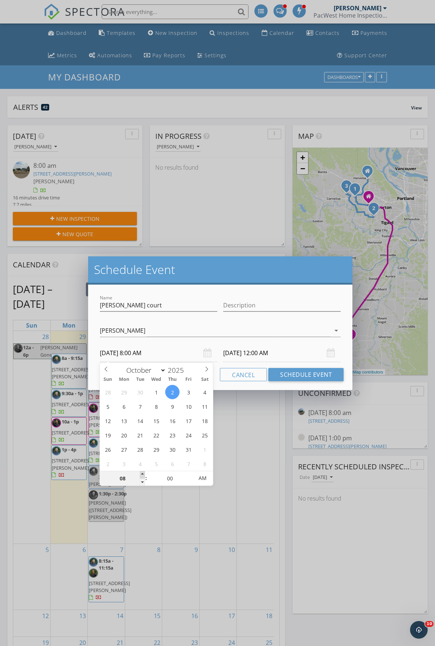
type input "10/02/2025 9:00 AM"
type input "10/03/2025 8:00 AM"
click at [143, 475] on span at bounding box center [142, 474] width 5 height 7
type input "10"
type input "10/02/2025 10:00 AM"
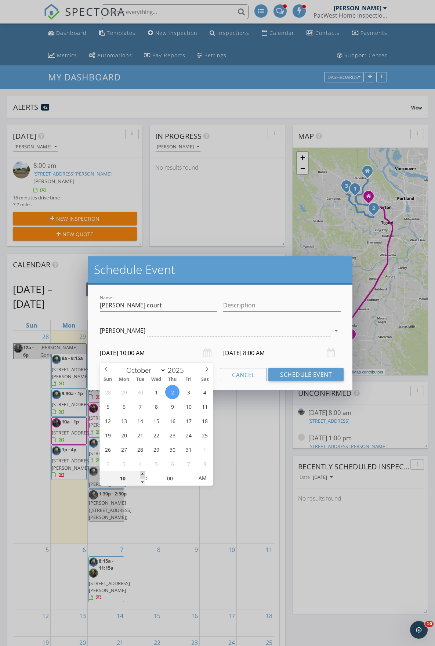
click at [143, 475] on span at bounding box center [142, 474] width 5 height 7
type input "10/03/2025 10:00 AM"
type input "09"
type input "10/02/2025 9:00 AM"
click at [141, 480] on span at bounding box center [142, 481] width 5 height 7
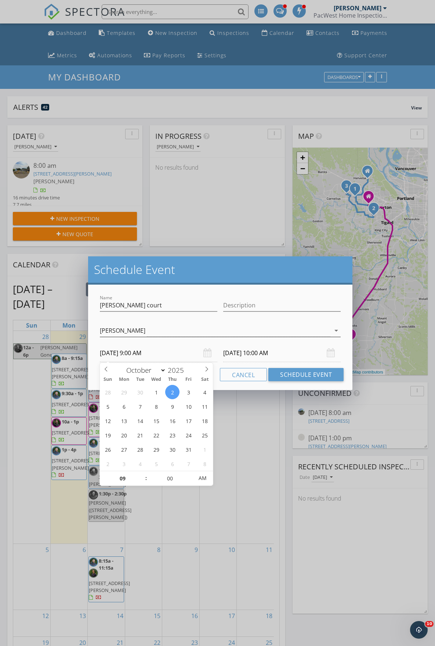
type input "10/03/2025 9:00 AM"
click at [152, 301] on input "Kari court" at bounding box center [158, 305] width 117 height 12
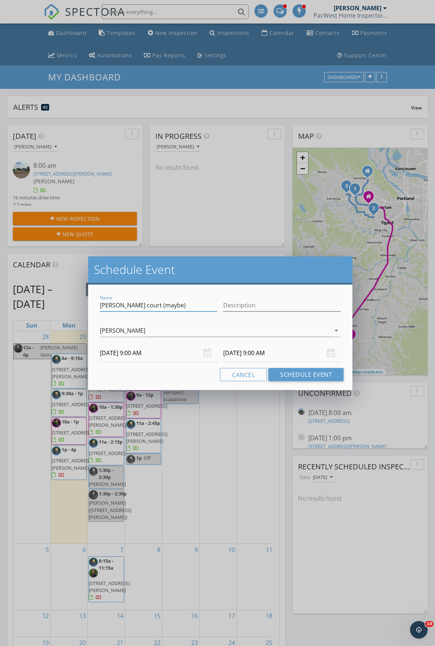
type input "Kari court (maybe)"
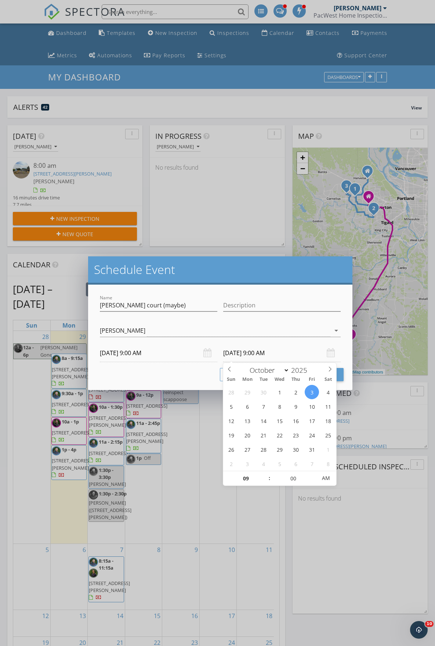
click at [254, 359] on input "10/03/2025 9:00 AM" at bounding box center [281, 353] width 117 height 18
type input "10/02/2025 9:00 AM"
type input "10"
type input "10/02/2025 10:00 AM"
click at [266, 478] on span at bounding box center [265, 474] width 5 height 7
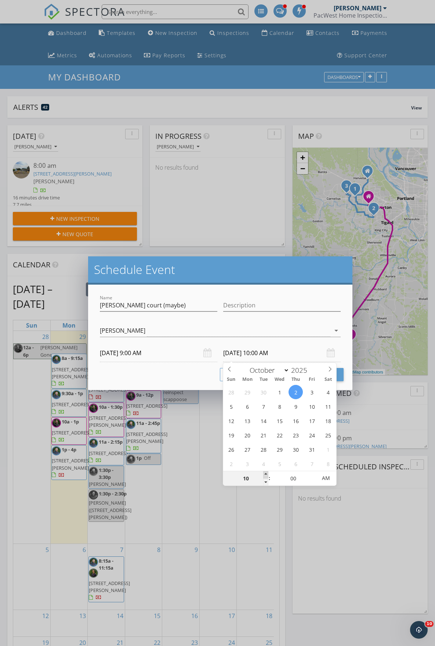
type input "11"
type input "10/02/2025 11:00 AM"
click at [266, 476] on span at bounding box center [265, 474] width 5 height 7
type input "12"
type input "10/02/2025 12:00 PM"
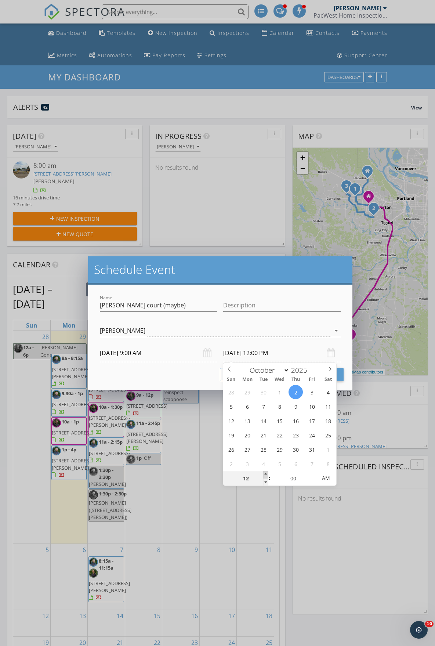
click at [266, 476] on span at bounding box center [265, 474] width 5 height 7
click at [255, 289] on div "Name Kari court (maybe) Description check_box_outline_blank Riley Hutchinson ch…" at bounding box center [220, 336] width 264 height 105
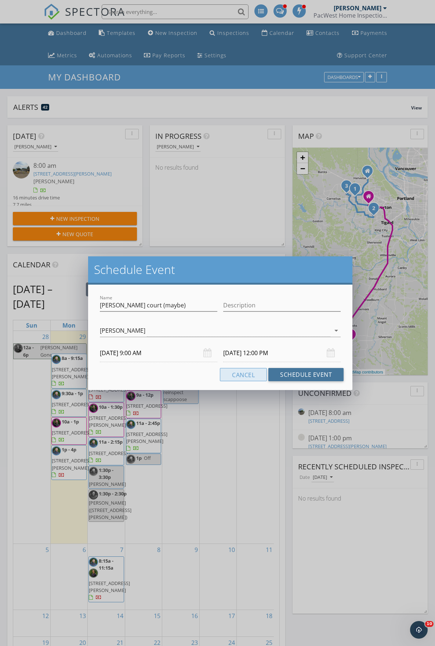
click at [291, 369] on button "Schedule Event" at bounding box center [305, 374] width 75 height 13
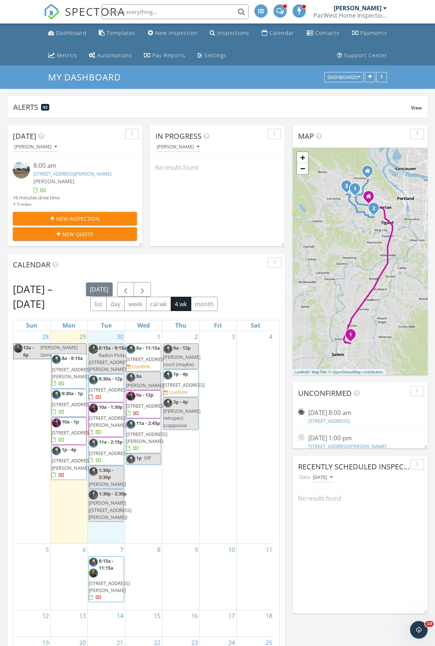
click at [106, 335] on div "30 8:15a - 9:15a Radon Pickup (15884 SW Dozier Way, Tigard) 8:30a - 12p 704 NE …" at bounding box center [106, 437] width 37 height 213
click at [110, 305] on link "Inspection" at bounding box center [105, 304] width 38 height 12
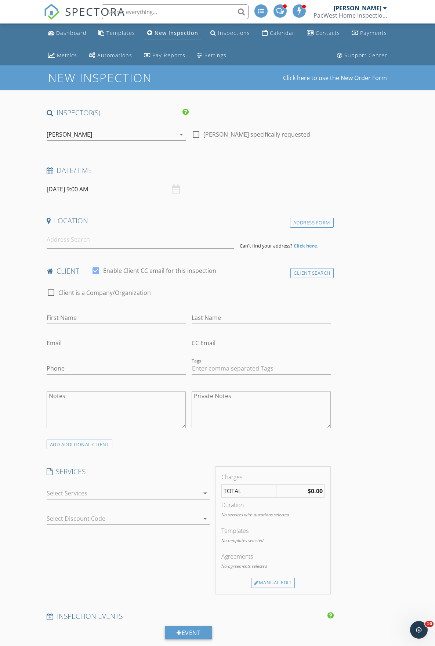
click at [89, 194] on input "[DATE] 9:00 AM" at bounding box center [116, 189] width 139 height 18
type input "10"
type input "[DATE] 10:00 AM"
click at [89, 311] on span at bounding box center [89, 310] width 5 height 7
type input "11"
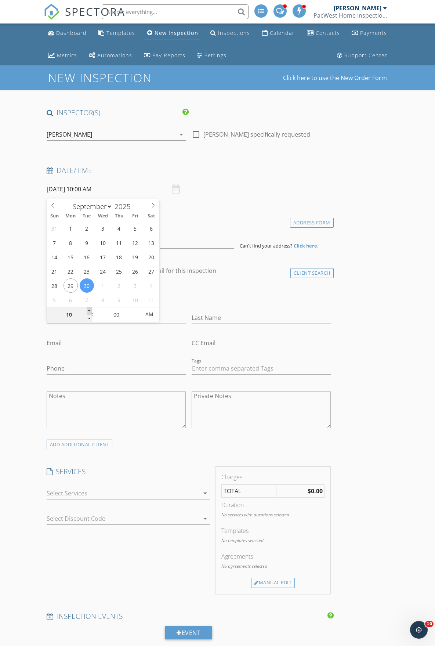
type input "[DATE] 11:00 AM"
click at [89, 311] on span at bounding box center [89, 310] width 5 height 7
type input "12"
type input "[DATE] 12:00 PM"
click at [89, 311] on span at bounding box center [89, 310] width 5 height 7
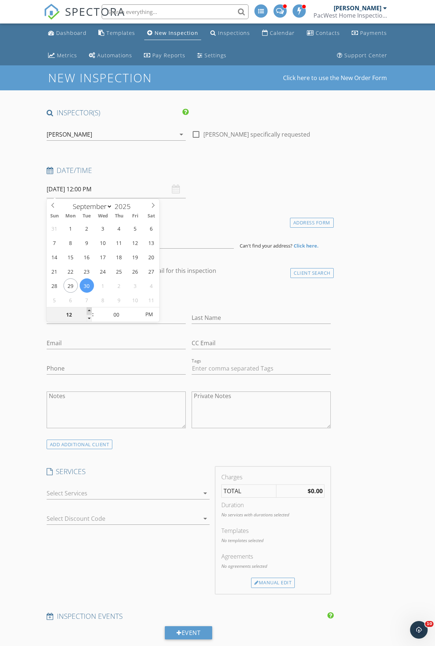
type input "01"
type input "09/30/2025 1:00 PM"
click at [89, 311] on span at bounding box center [89, 310] width 5 height 7
type input "05"
type input "09/30/2025 1:05 PM"
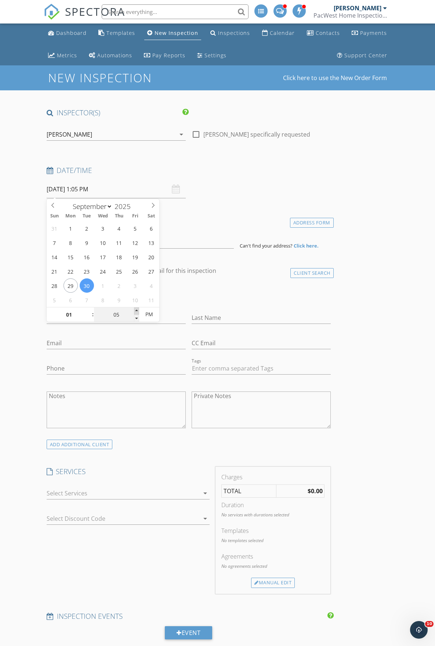
click at [135, 309] on span at bounding box center [136, 310] width 5 height 7
type input "10"
type input "09/30/2025 1:10 PM"
click at [136, 309] on span at bounding box center [136, 310] width 5 height 7
type input "15"
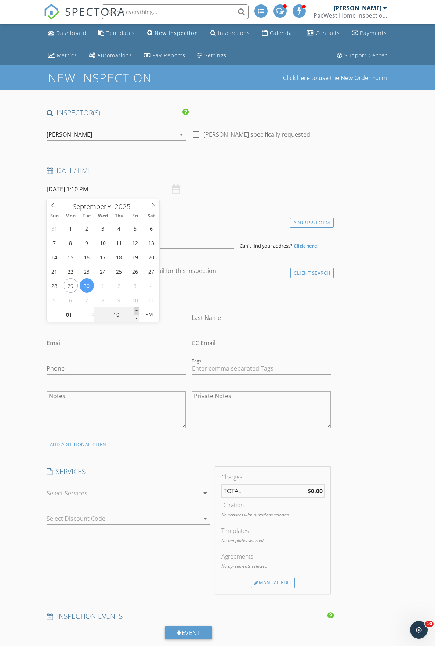
type input "09/30/2025 1:15 PM"
click at [137, 309] on span at bounding box center [136, 310] width 5 height 7
type input "20"
type input "09/30/2025 1:20 PM"
click at [137, 309] on span at bounding box center [136, 310] width 5 height 7
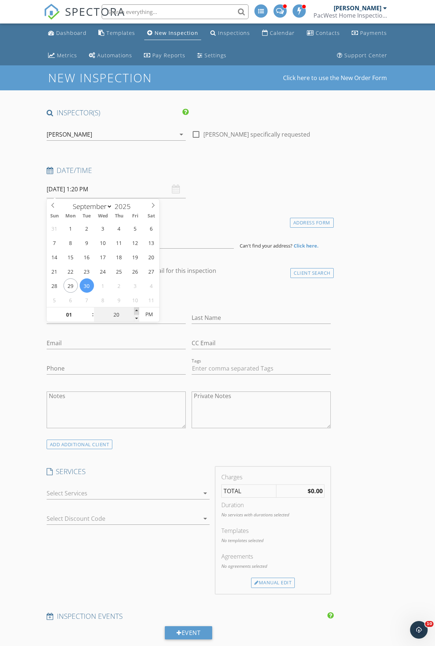
type input "25"
type input "09/30/2025 1:25 PM"
click at [137, 309] on span at bounding box center [136, 310] width 5 height 7
type input "30"
type input "09/30/2025 1:30 PM"
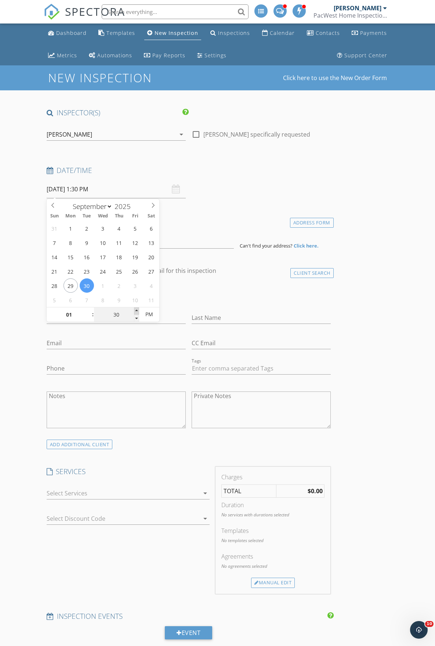
click at [137, 310] on span at bounding box center [136, 310] width 5 height 7
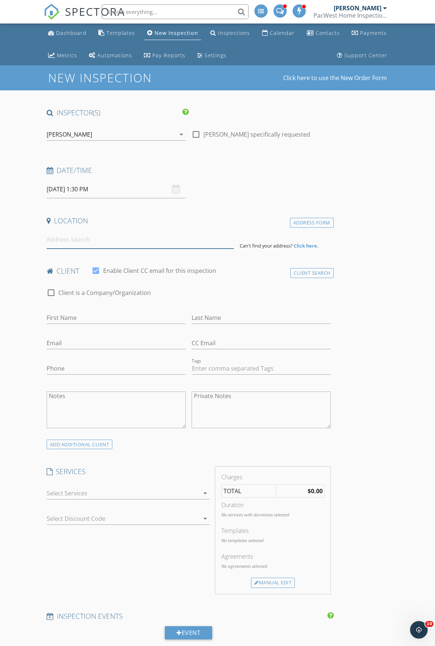
click at [65, 235] on input at bounding box center [141, 239] width 188 height 18
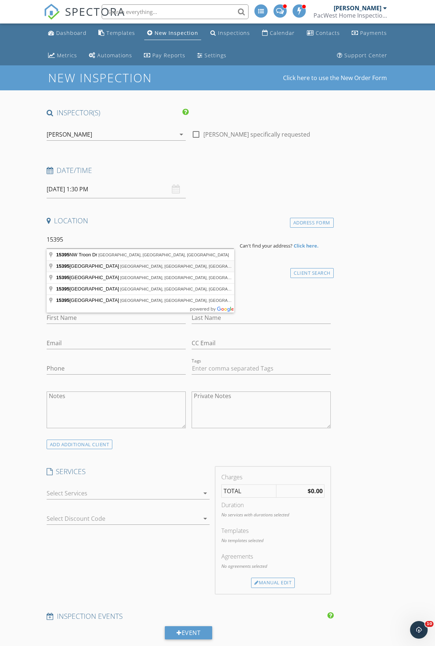
type input "15395 Southwest Emerald Street, Beaverton, OR, USA"
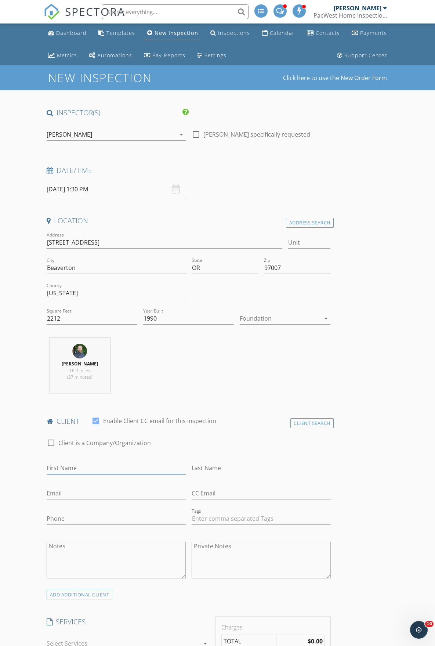
click at [80, 472] on input "First Name" at bounding box center [116, 468] width 139 height 12
type input "Benjamin"
type input "l"
type input "Lin"
type input "benlin100@gmail.com"
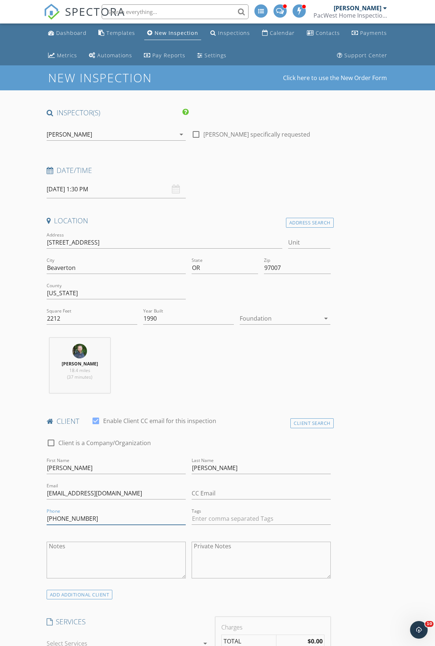
type input "408-669-7859"
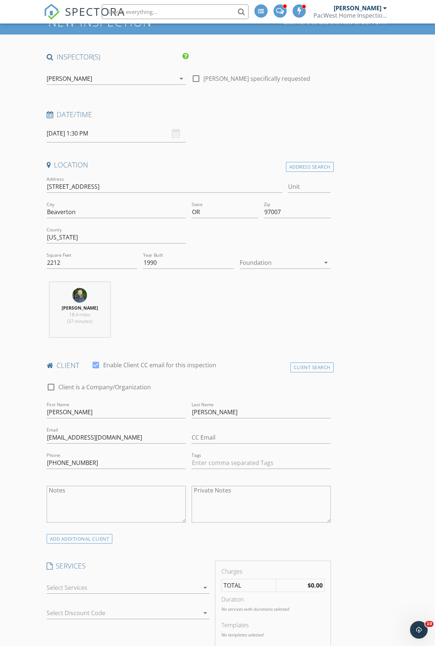
scroll to position [73, 0]
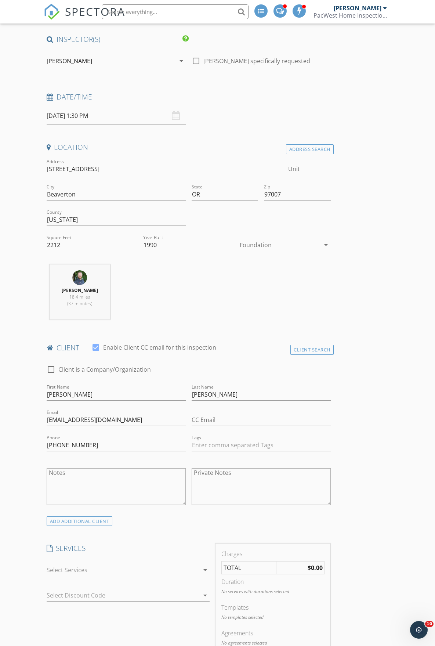
click at [75, 569] on div at bounding box center [123, 570] width 153 height 12
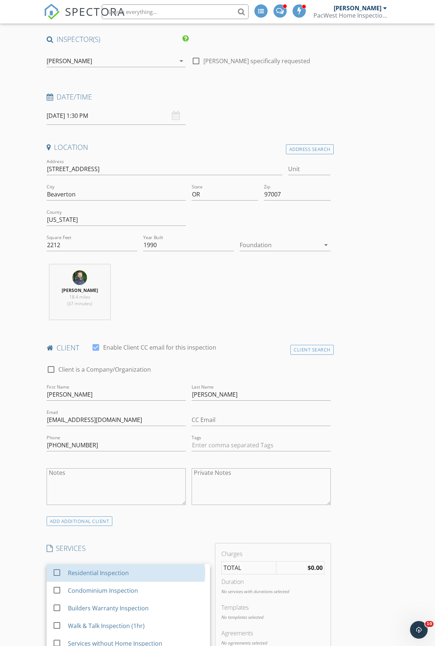
click at [75, 569] on div "Residential Inspection" at bounding box center [98, 572] width 61 height 9
checkbox input "false"
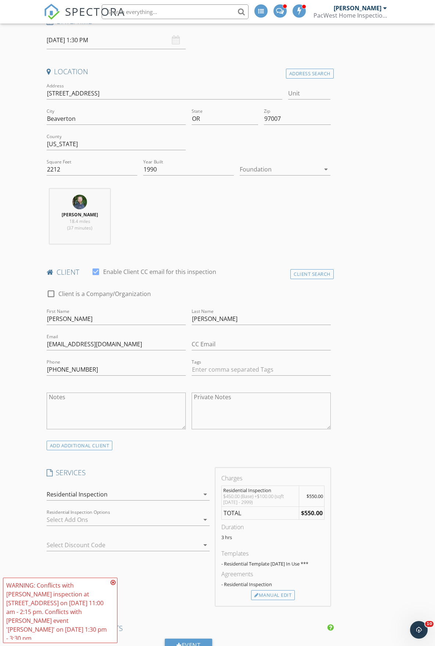
scroll to position [220, 0]
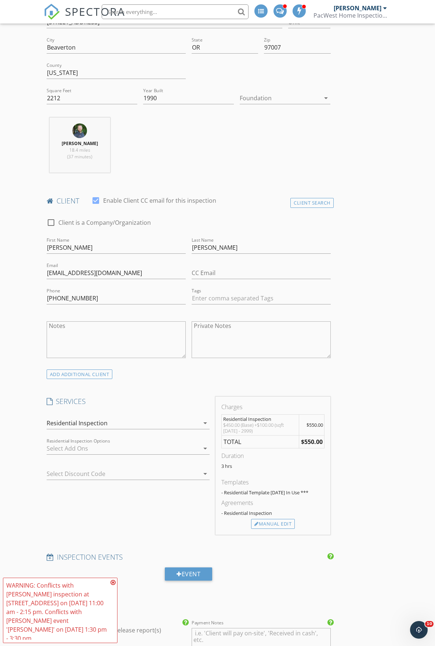
click at [65, 449] on div at bounding box center [123, 448] width 153 height 12
click at [65, 449] on div "check_box_outline_blank Sewer Scope $150.00" at bounding box center [128, 451] width 152 height 17
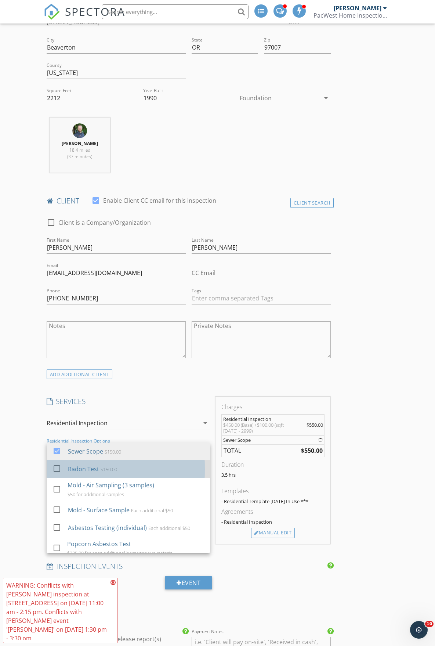
click at [59, 461] on div "check_box_outline_blank" at bounding box center [58, 469] width 12 height 17
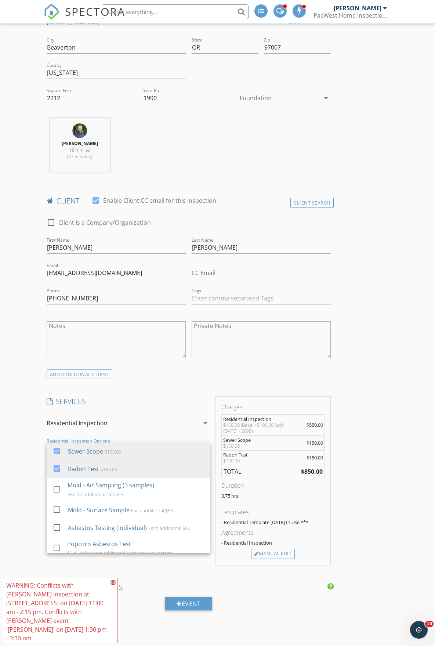
click at [30, 458] on div "New Inspection Click here to use the New Order Form INSPECTOR(S) check_box Gran…" at bounding box center [217, 589] width 435 height 1488
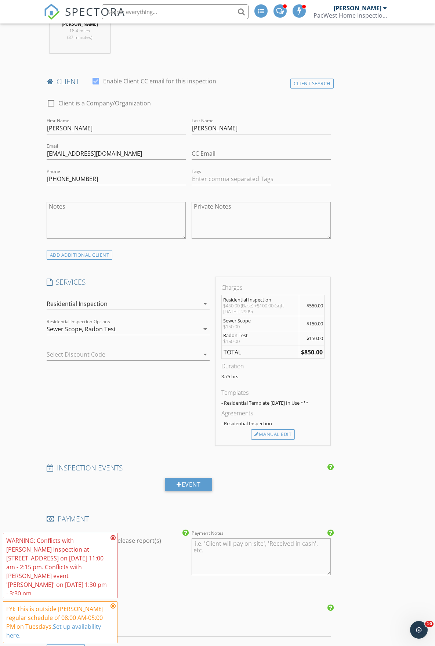
scroll to position [367, 0]
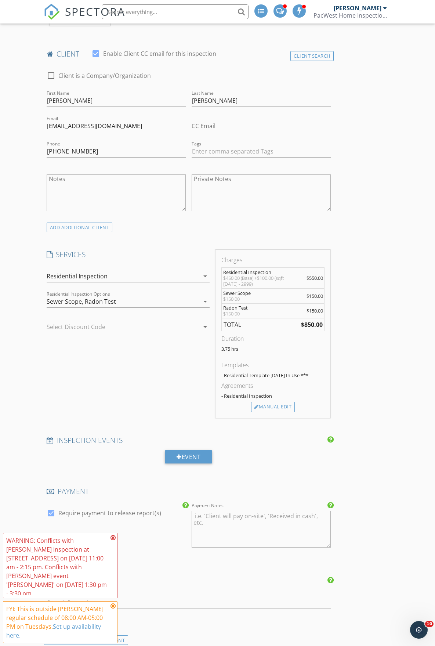
click at [116, 544] on div "WARNING: Conflicts with Grant Waller's inspection at 7344 SE 87th Ave on 09/30/…" at bounding box center [60, 565] width 115 height 65
click at [114, 540] on icon at bounding box center [112, 537] width 5 height 6
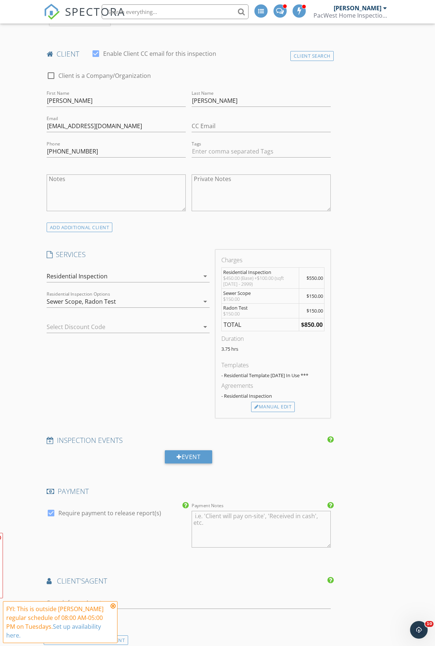
click at [113, 602] on div "FYI: This is outside Grant Waller's regular schedule of 08:00 AM-05:00 PM on Tu…" at bounding box center [60, 622] width 115 height 42
click at [112, 606] on icon at bounding box center [112, 606] width 5 height 6
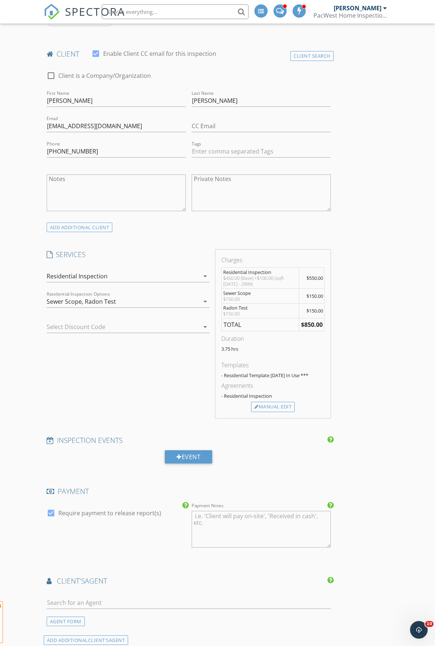
click at [112, 606] on span "WARNING: Conflicts with Grant Waller's inspection at 7344 SE 87th Ave on 09/30/…" at bounding box center [60, 622] width 115 height 42
click at [112, 602] on input "text" at bounding box center [189, 602] width 284 height 12
type input "dill ward"
click at [106, 618] on li "Dill Ward EXP Realty, LLC." at bounding box center [188, 619] width 283 height 21
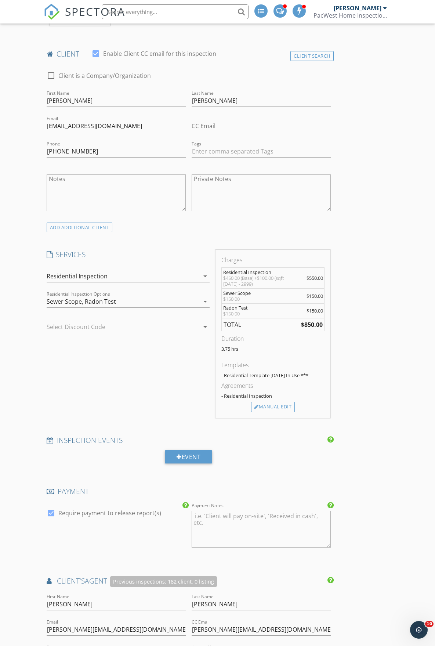
click at [25, 592] on div "New Inspection Click here to use the New Order Form INSPECTOR(S) check_box Gran…" at bounding box center [217, 511] width 435 height 1627
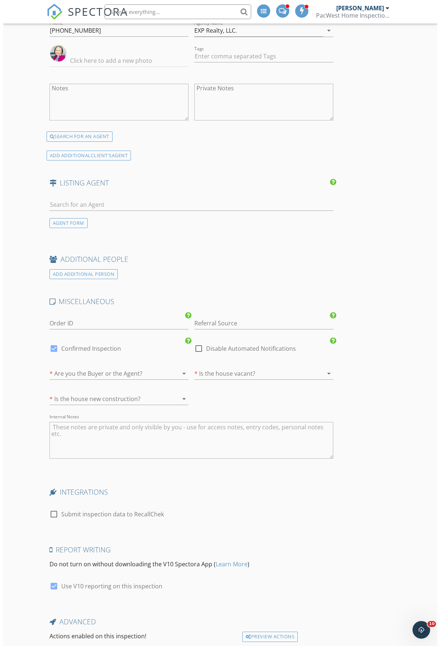
scroll to position [1047, 0]
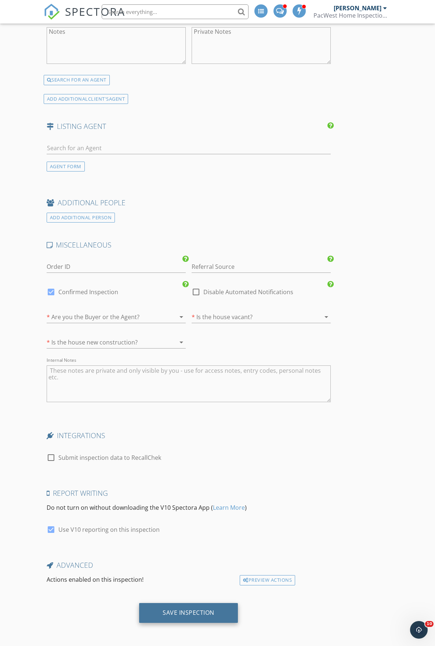
click at [167, 606] on div "Save Inspection" at bounding box center [188, 613] width 99 height 20
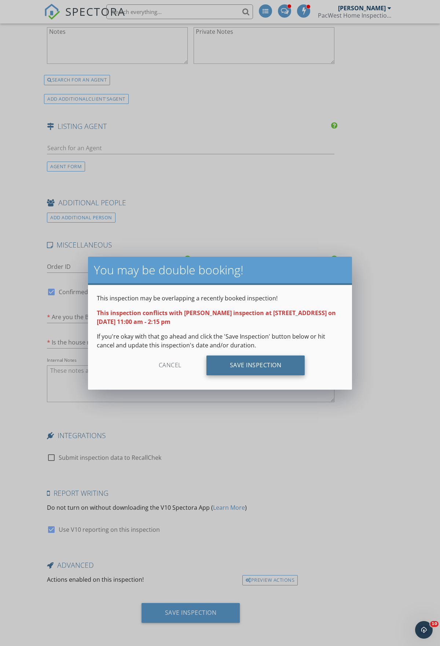
click at [249, 362] on div "Save Inspection" at bounding box center [256, 365] width 99 height 20
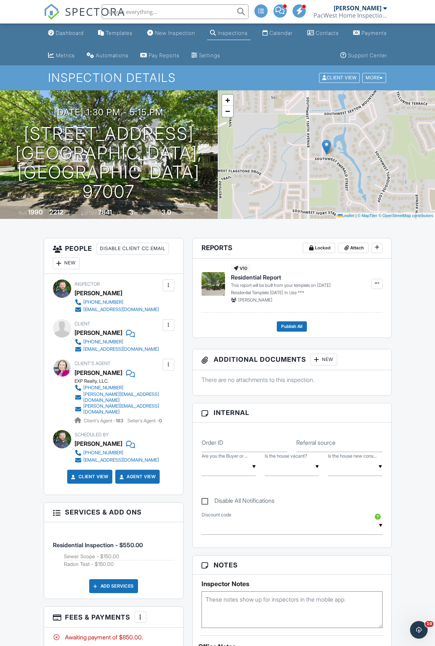
click at [65, 35] on div "Dashboard" at bounding box center [70, 33] width 28 height 6
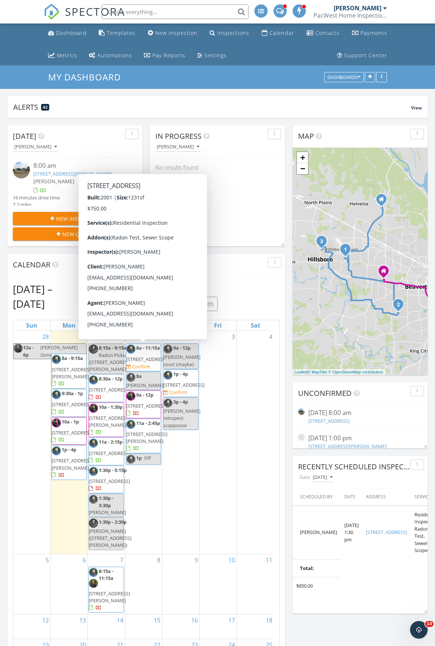
click at [143, 370] on span "8a - 11:15a [STREET_ADDRESS] Confirm" at bounding box center [146, 357] width 41 height 26
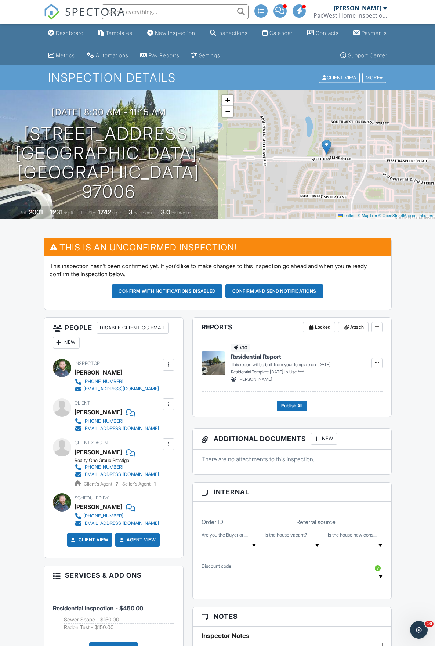
click at [274, 294] on button "Confirm and send notifications" at bounding box center [274, 291] width 98 height 14
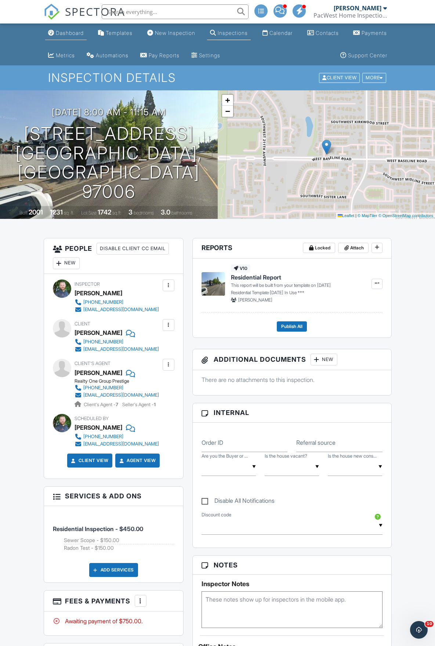
click at [65, 40] on link "Dashboard" at bounding box center [65, 33] width 41 height 14
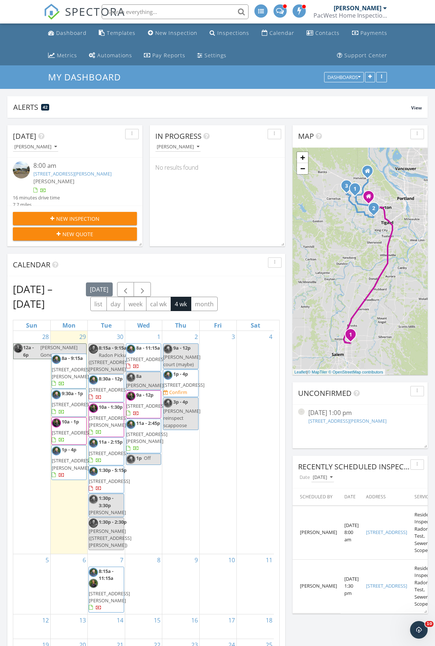
click at [66, 377] on span "[STREET_ADDRESS][PERSON_NAME]" at bounding box center [72, 373] width 41 height 14
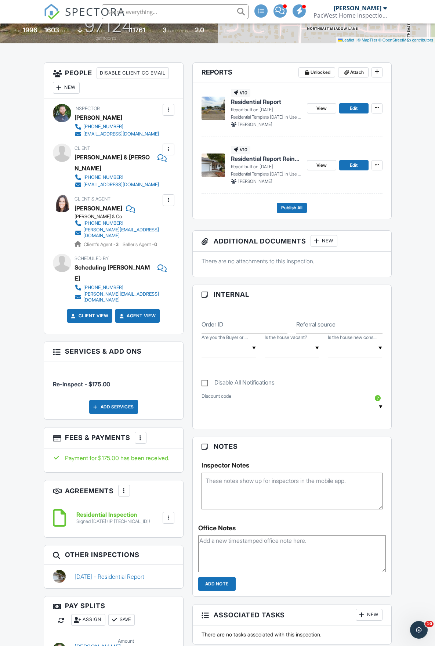
scroll to position [147, 0]
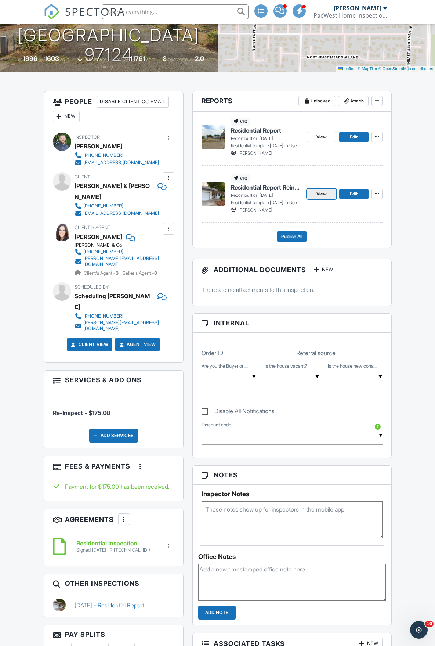
click at [327, 195] on link "View" at bounding box center [321, 194] width 29 height 10
